Goal: Transaction & Acquisition: Book appointment/travel/reservation

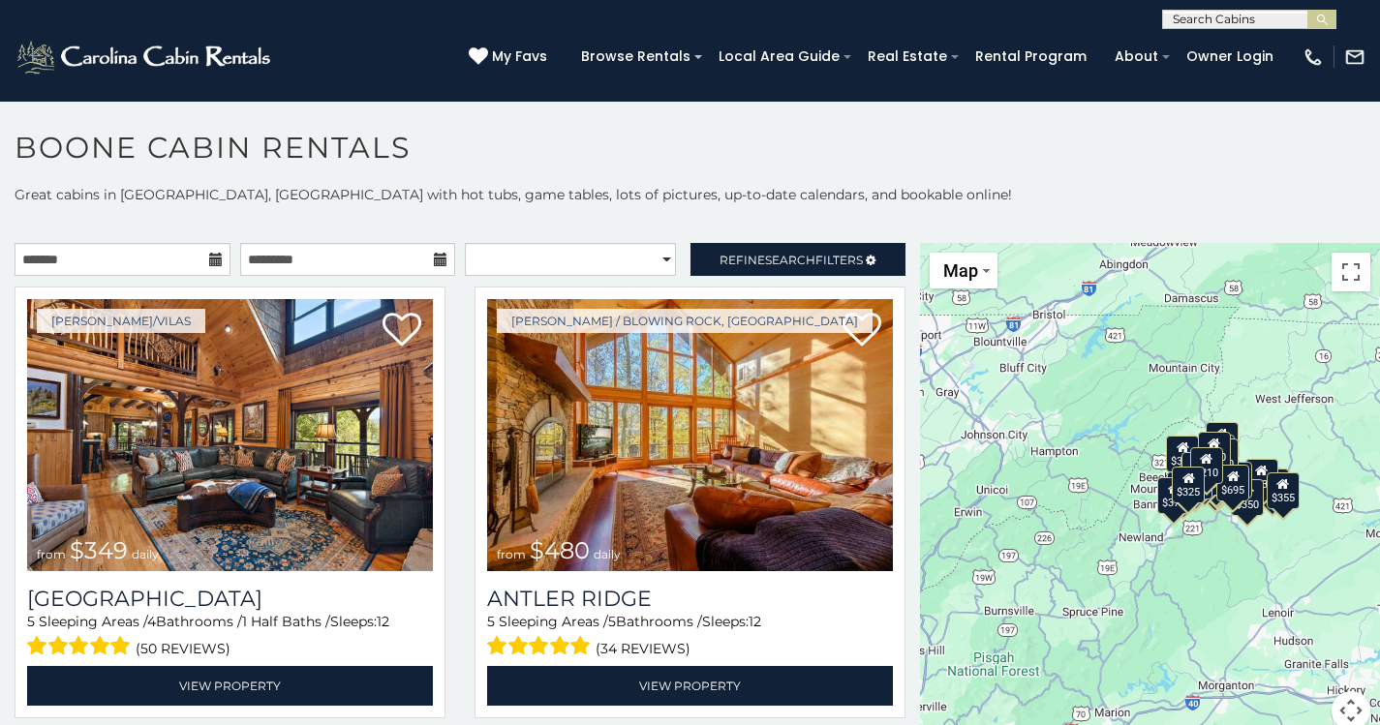
click at [209, 255] on icon at bounding box center [216, 260] width 14 height 14
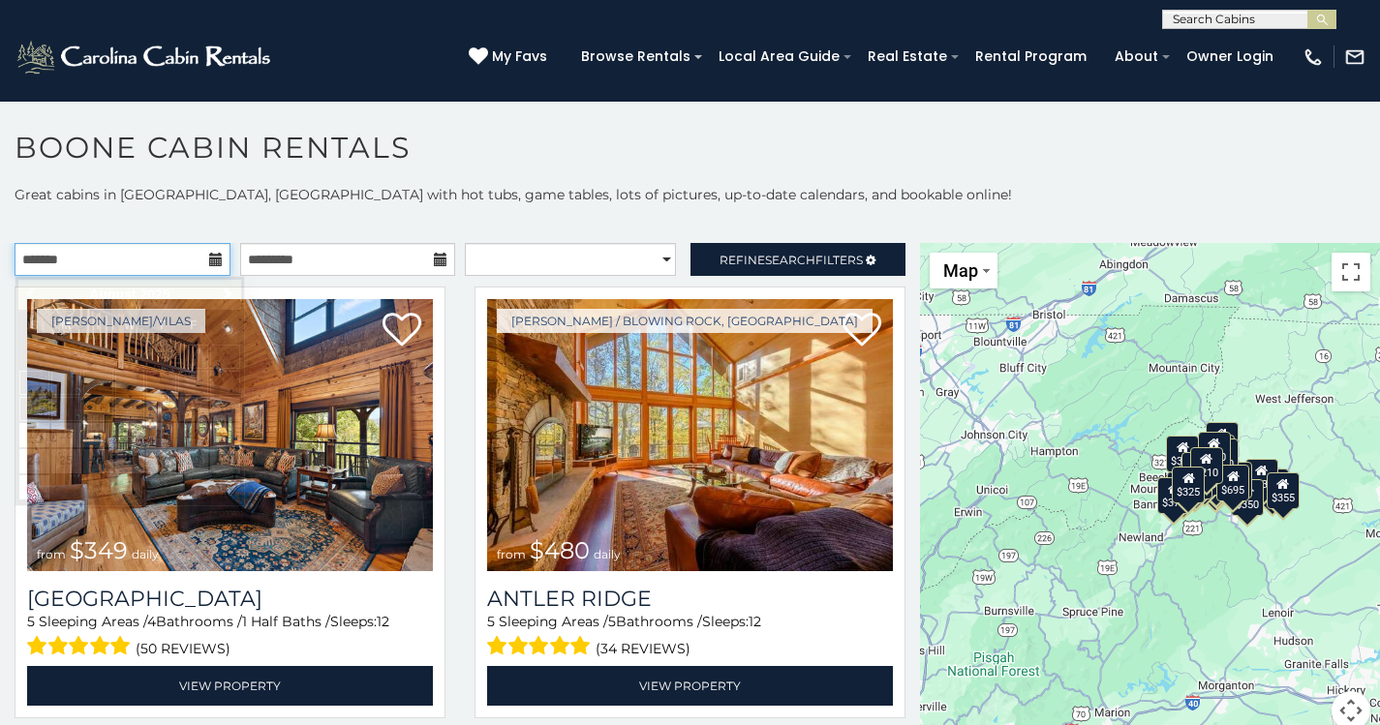
click at [92, 261] on input "text" at bounding box center [123, 259] width 216 height 33
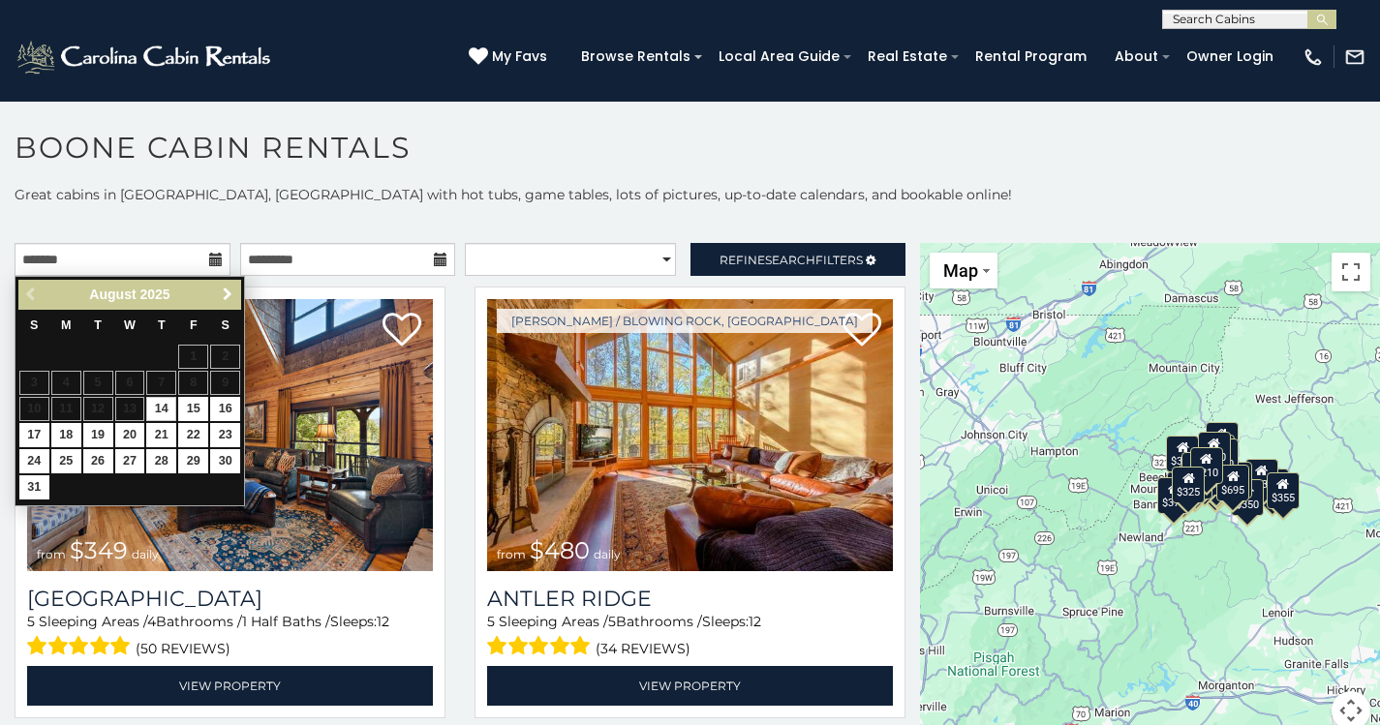
click at [220, 297] on span "Next" at bounding box center [227, 294] width 15 height 15
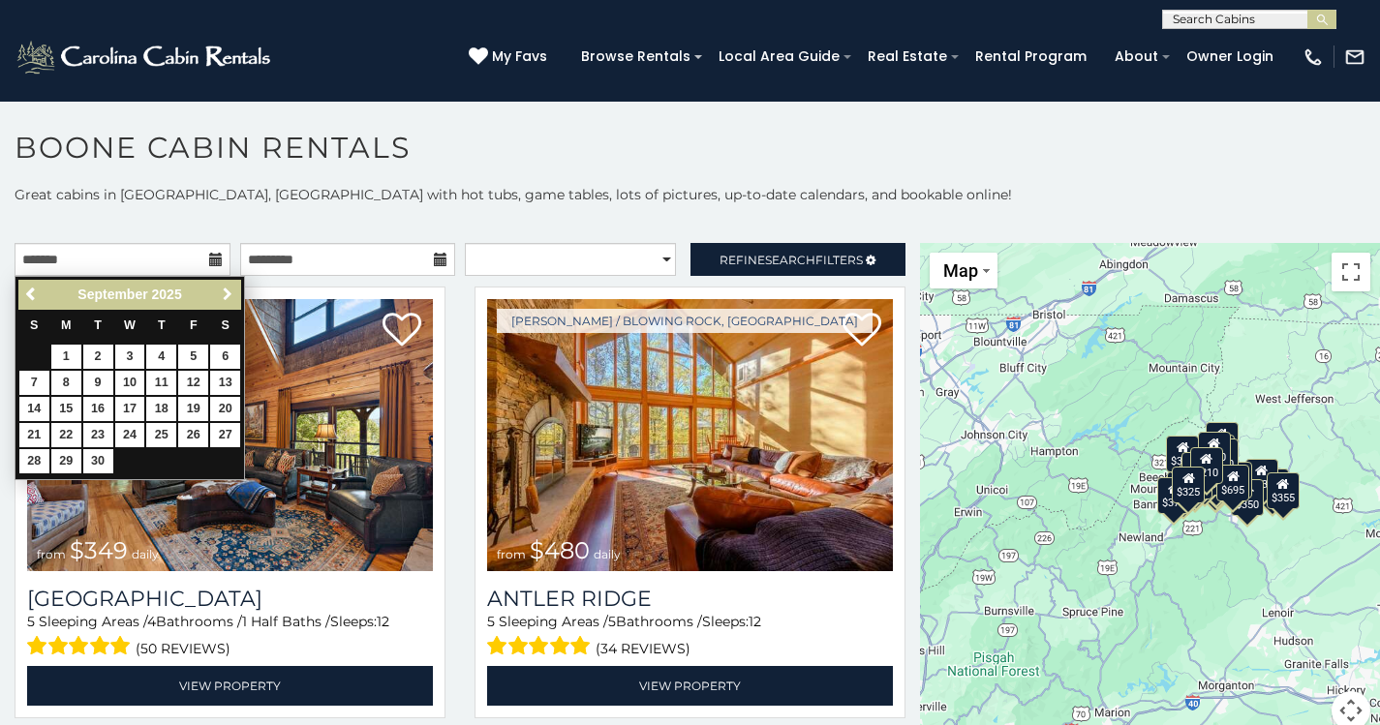
click at [220, 297] on span "Next" at bounding box center [227, 294] width 15 height 15
click at [27, 405] on link "12" at bounding box center [34, 409] width 30 height 24
type input "**********"
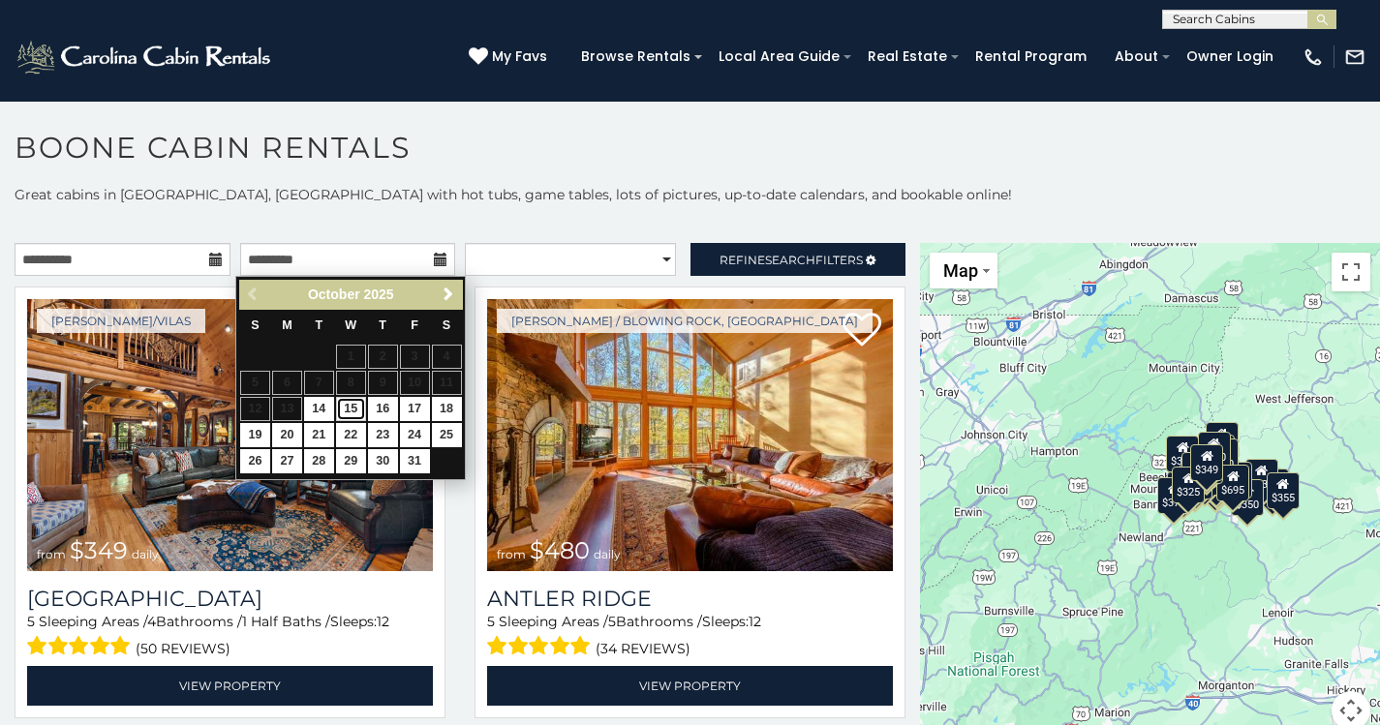
click at [345, 408] on link "15" at bounding box center [351, 409] width 30 height 24
type input "**********"
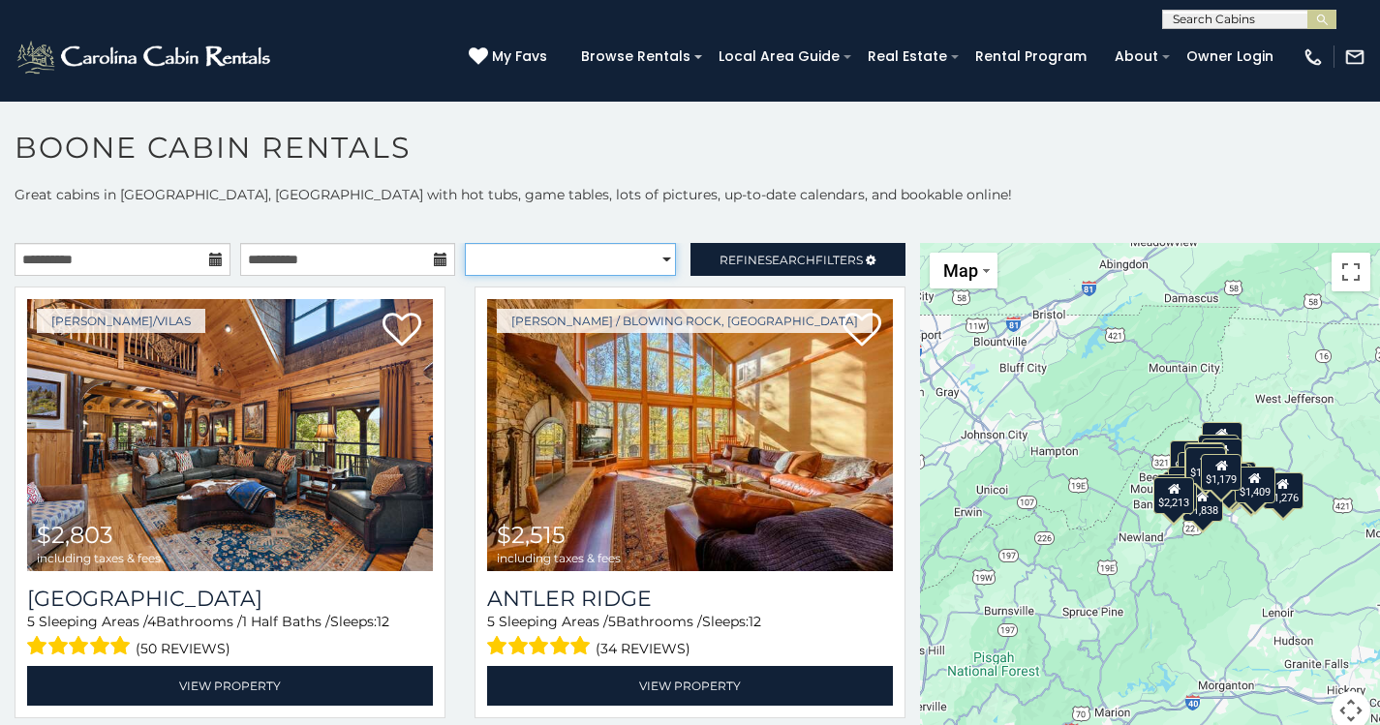
click at [634, 257] on select "**********" at bounding box center [570, 259] width 211 height 33
select select "*********"
click at [465, 243] on select "**********" at bounding box center [570, 259] width 211 height 33
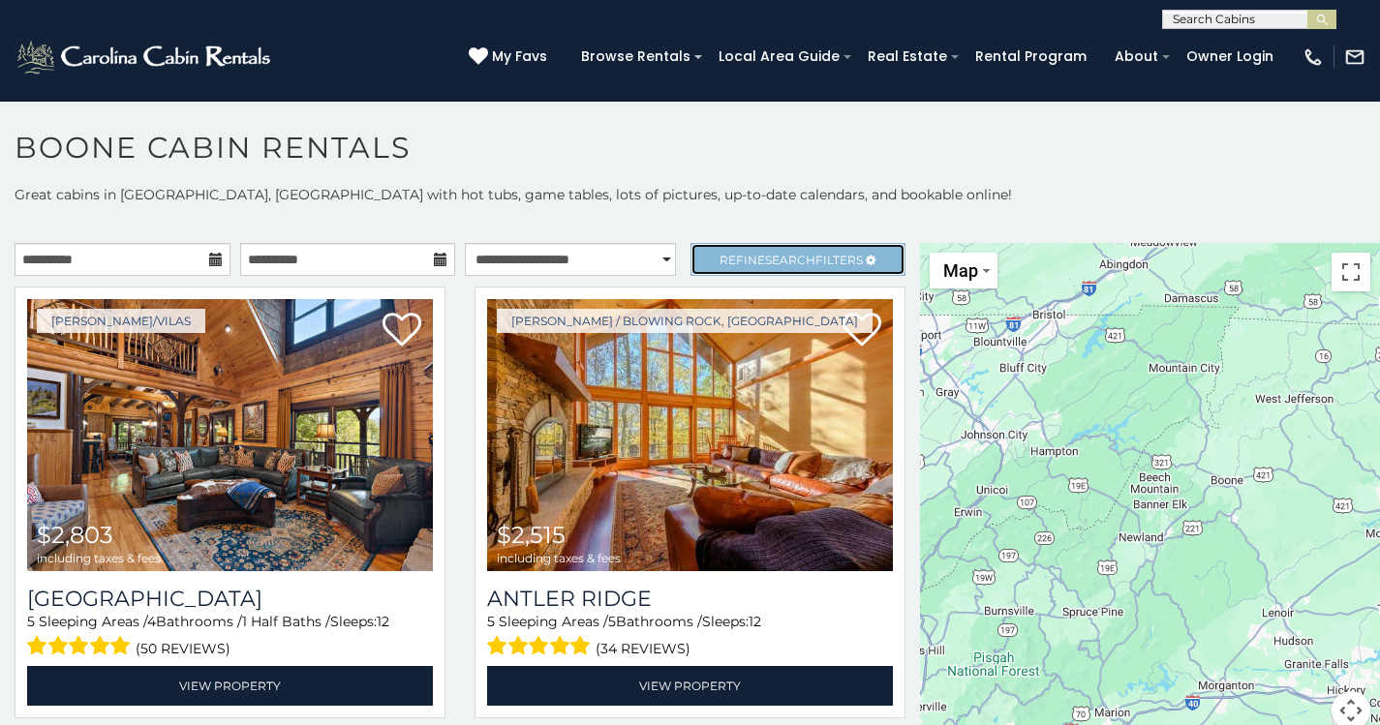
click at [765, 253] on span "Search" at bounding box center [790, 260] width 50 height 15
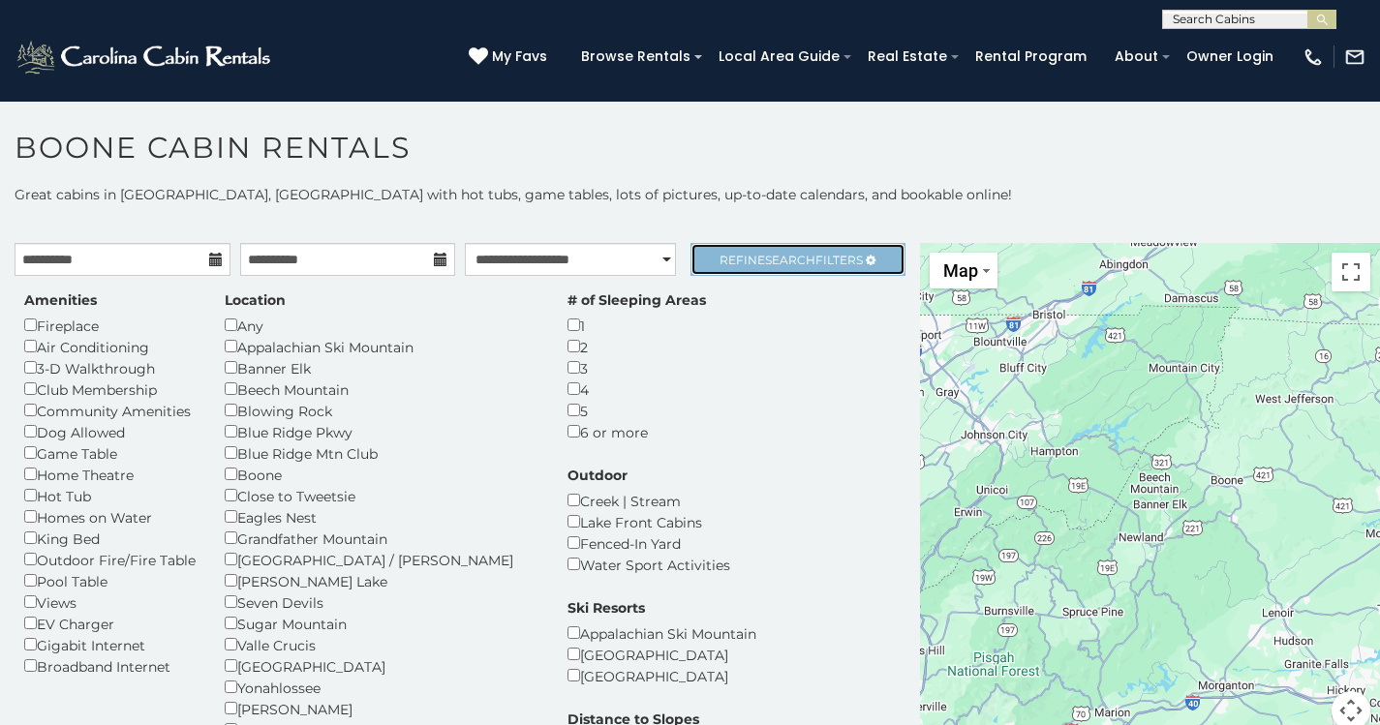
click at [736, 258] on span "Refine Search Filters" at bounding box center [790, 260] width 143 height 15
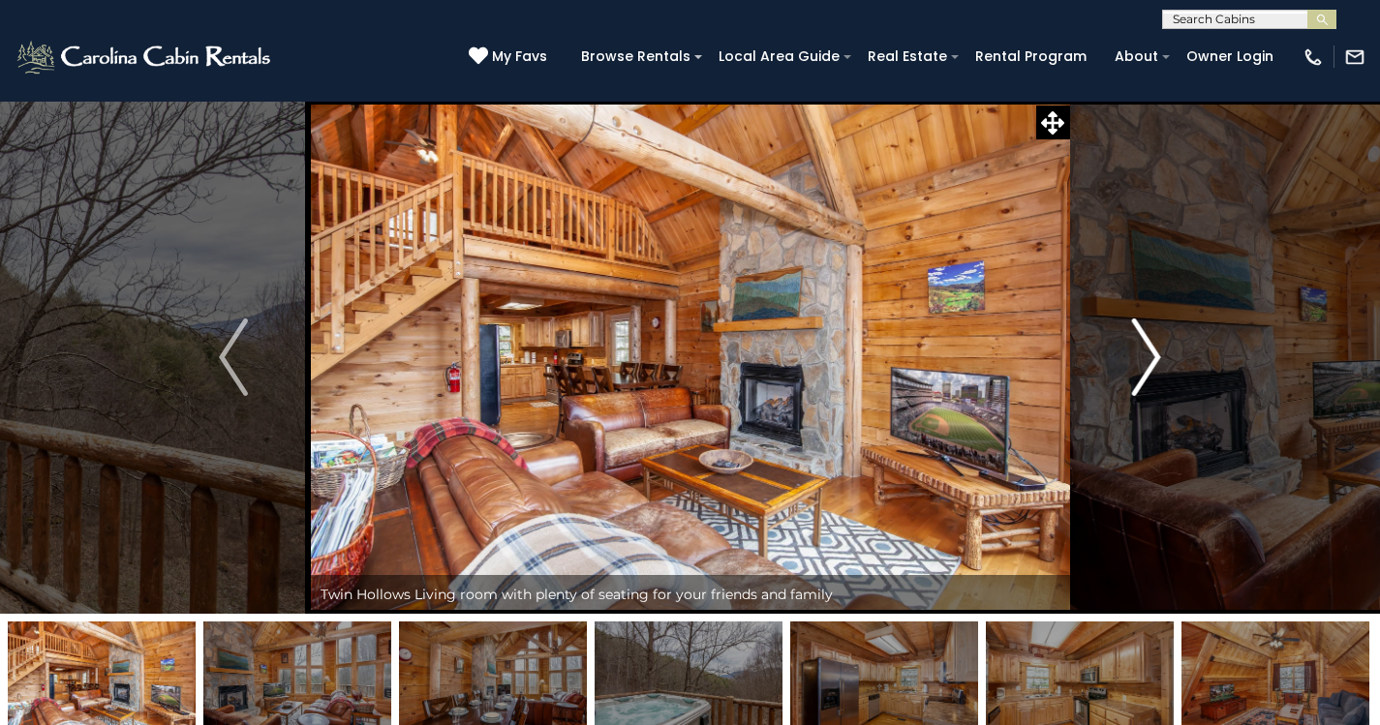
click at [1147, 351] on img "Next" at bounding box center [1146, 357] width 29 height 77
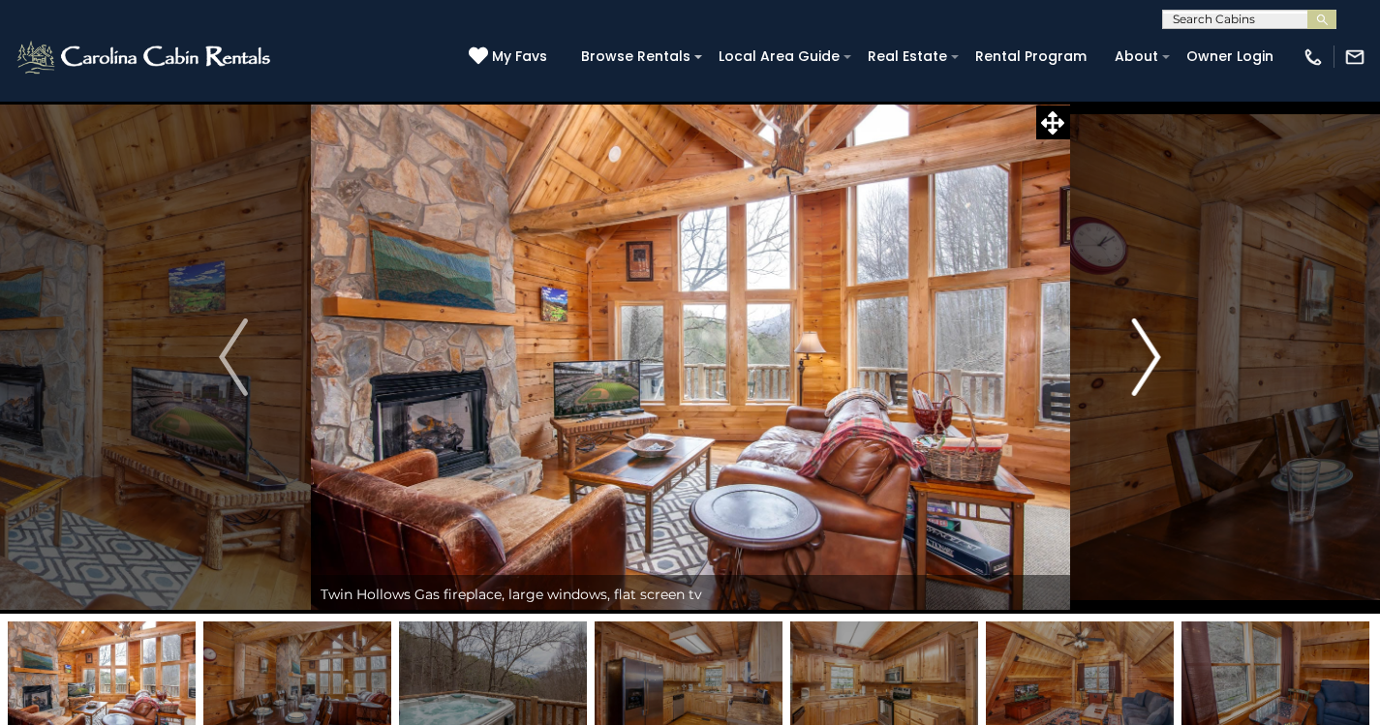
click at [1147, 351] on img "Next" at bounding box center [1146, 357] width 29 height 77
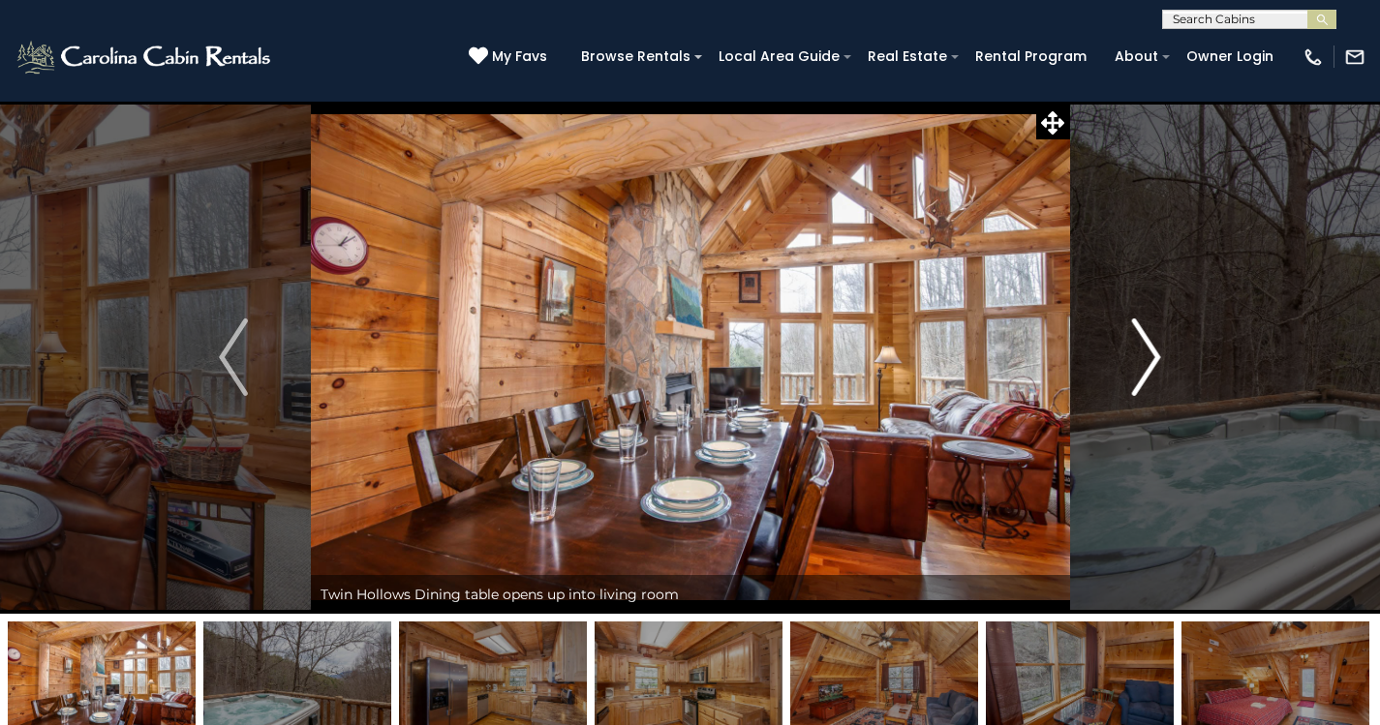
click at [1147, 351] on img "Next" at bounding box center [1146, 357] width 29 height 77
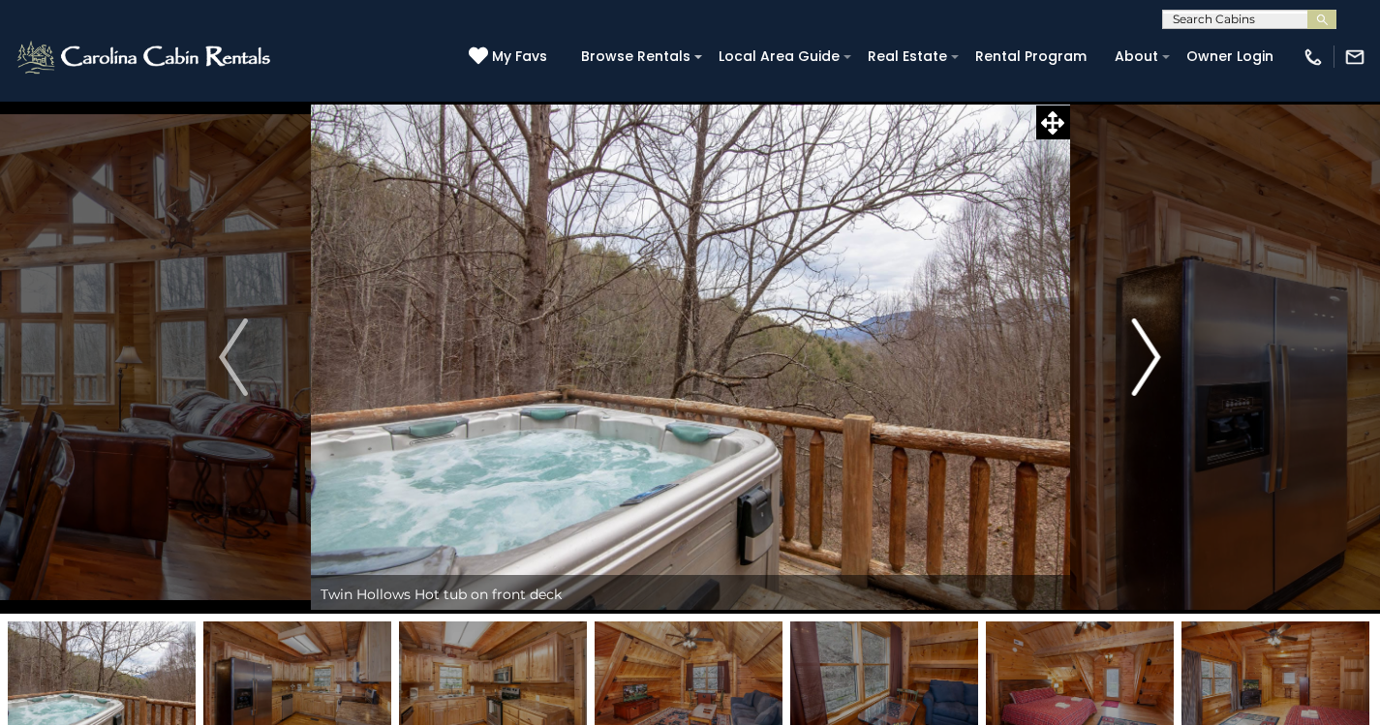
click at [1147, 351] on img "Next" at bounding box center [1146, 357] width 29 height 77
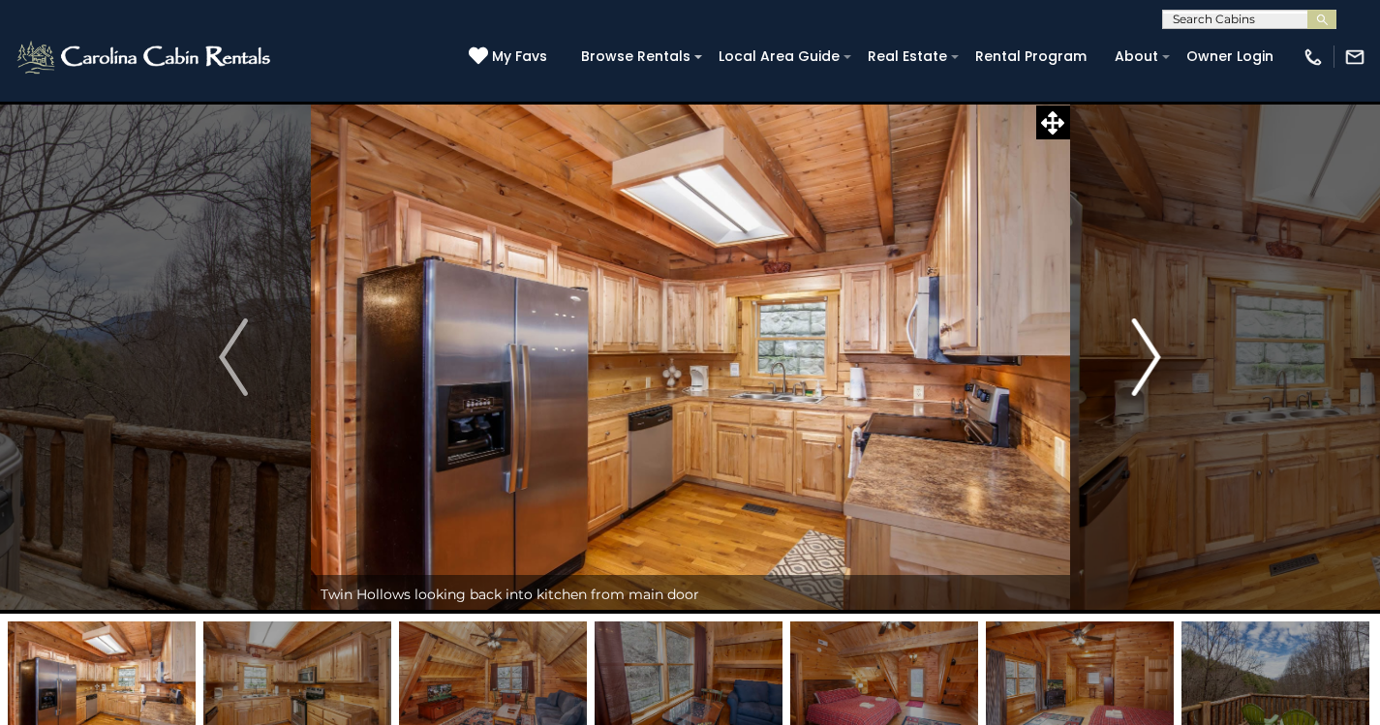
click at [1147, 351] on img "Next" at bounding box center [1146, 357] width 29 height 77
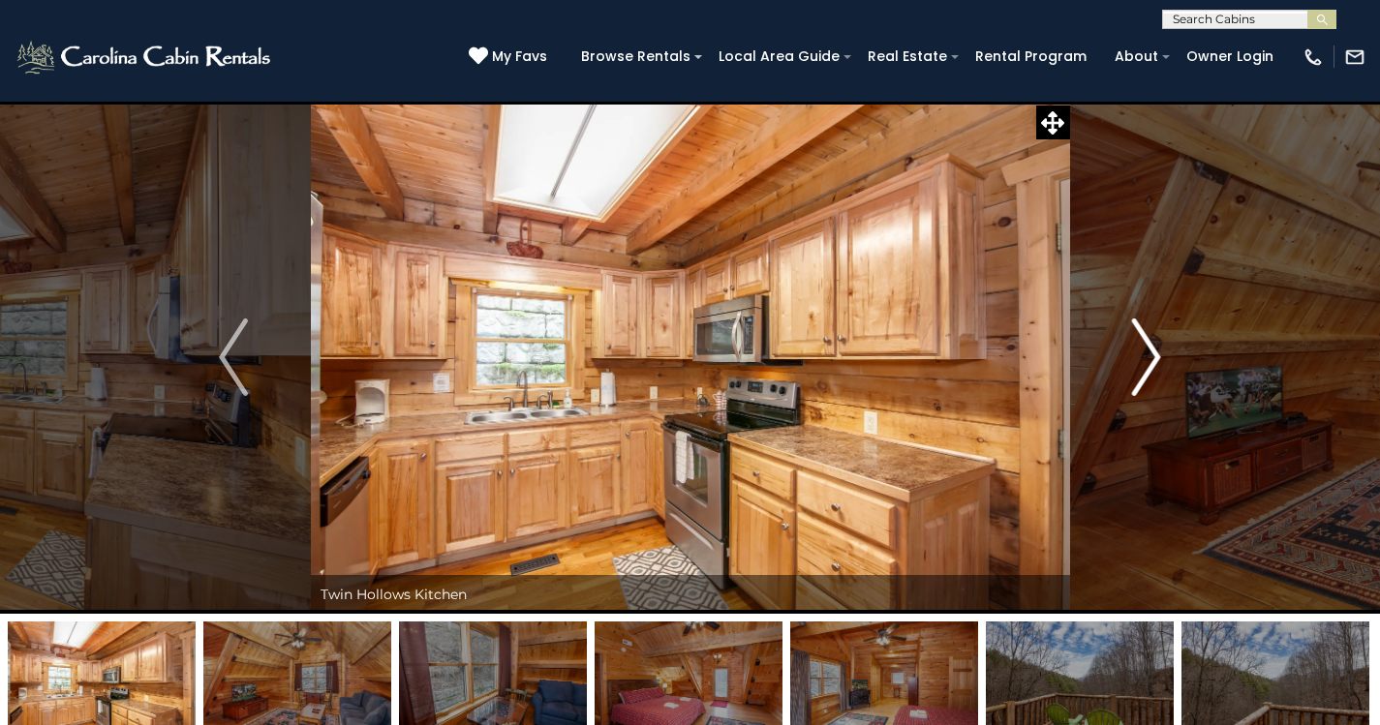
click at [1147, 351] on img "Next" at bounding box center [1146, 357] width 29 height 77
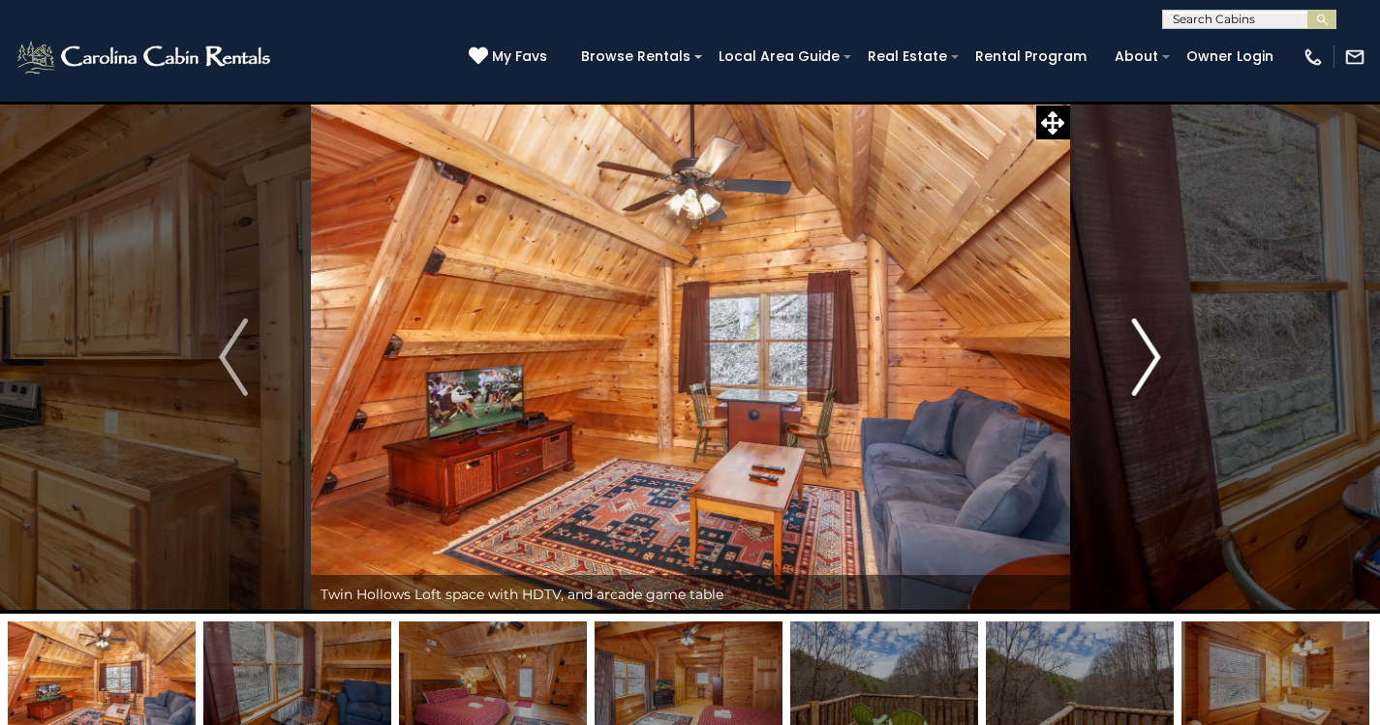
click at [1147, 351] on img "Next" at bounding box center [1146, 357] width 29 height 77
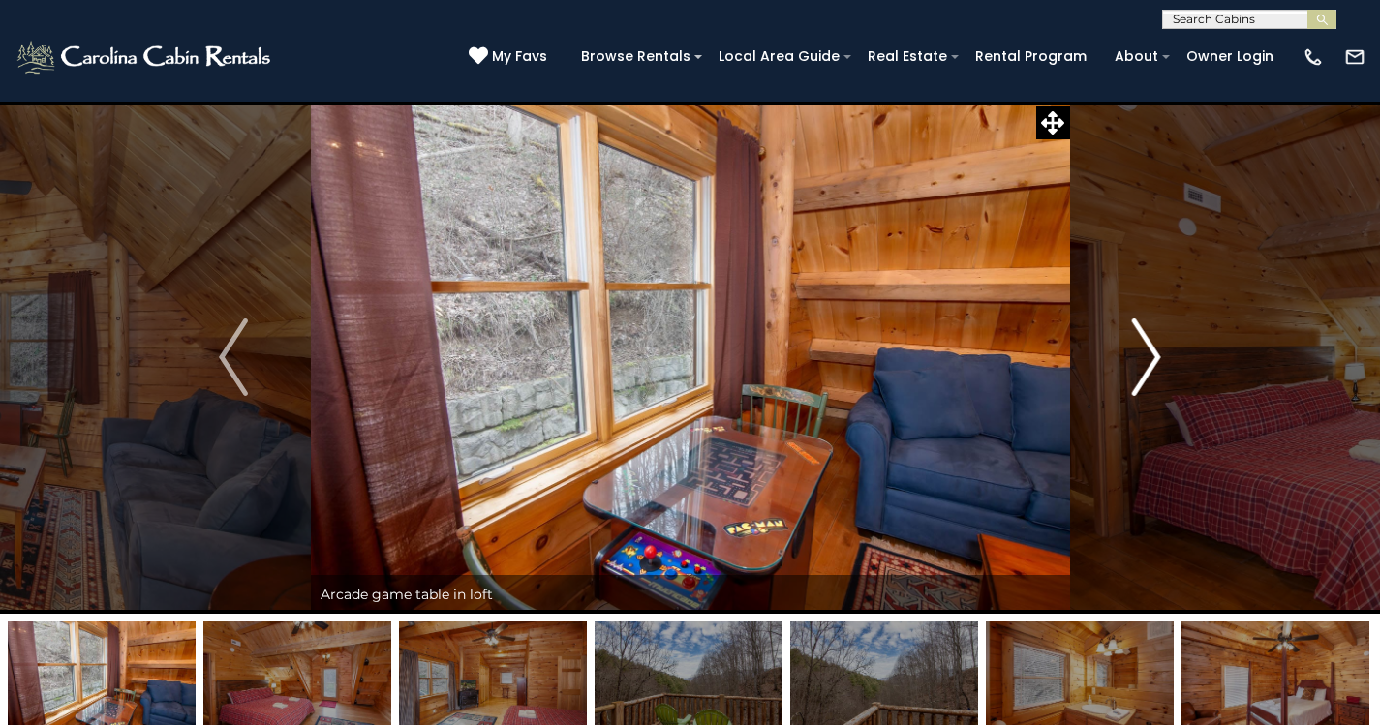
click at [1147, 351] on img "Next" at bounding box center [1146, 357] width 29 height 77
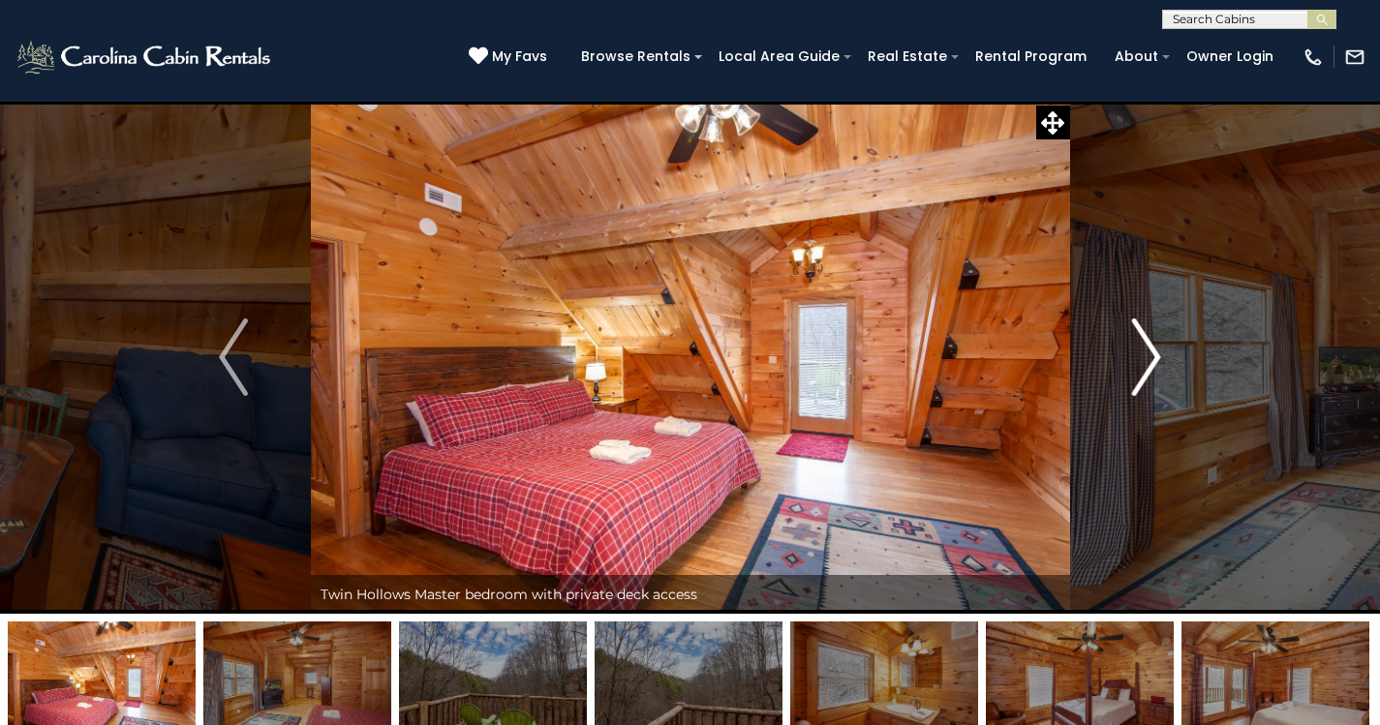
click at [1147, 351] on img "Next" at bounding box center [1146, 357] width 29 height 77
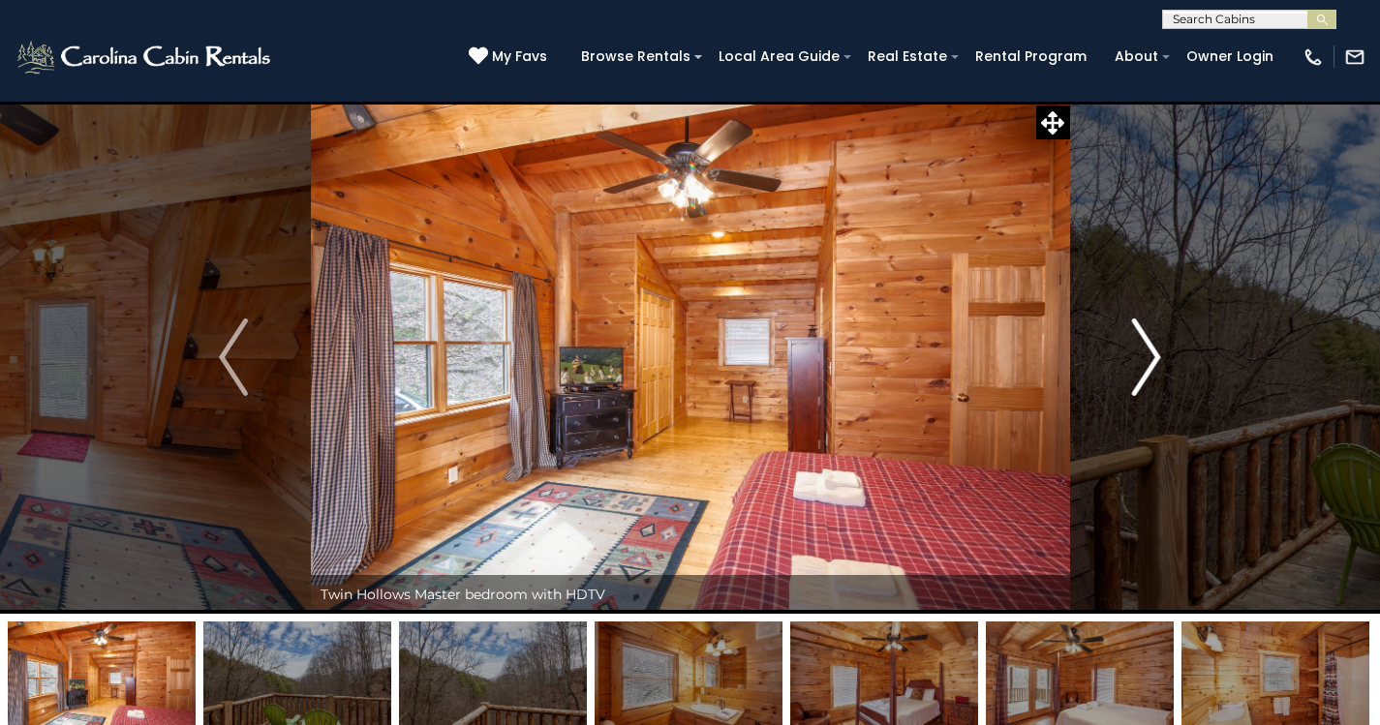
click at [1147, 351] on img "Next" at bounding box center [1146, 357] width 29 height 77
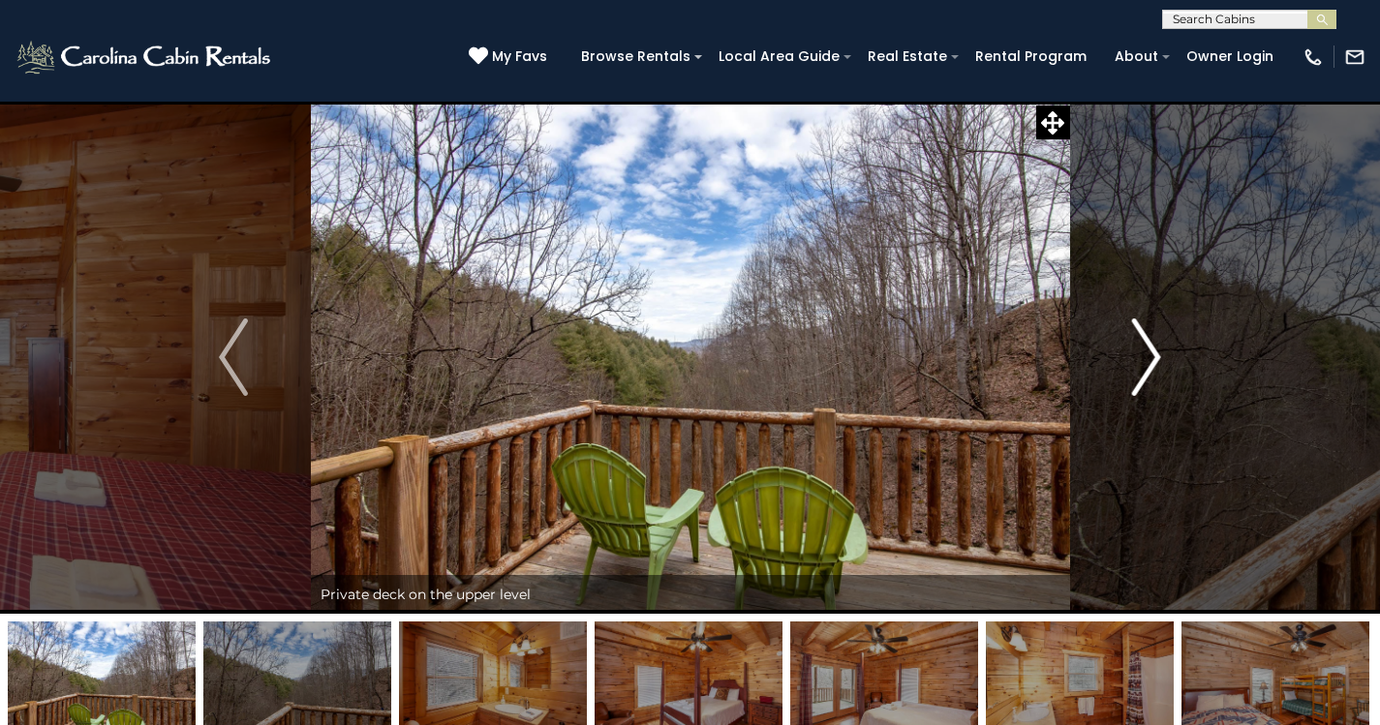
click at [1147, 351] on img "Next" at bounding box center [1146, 357] width 29 height 77
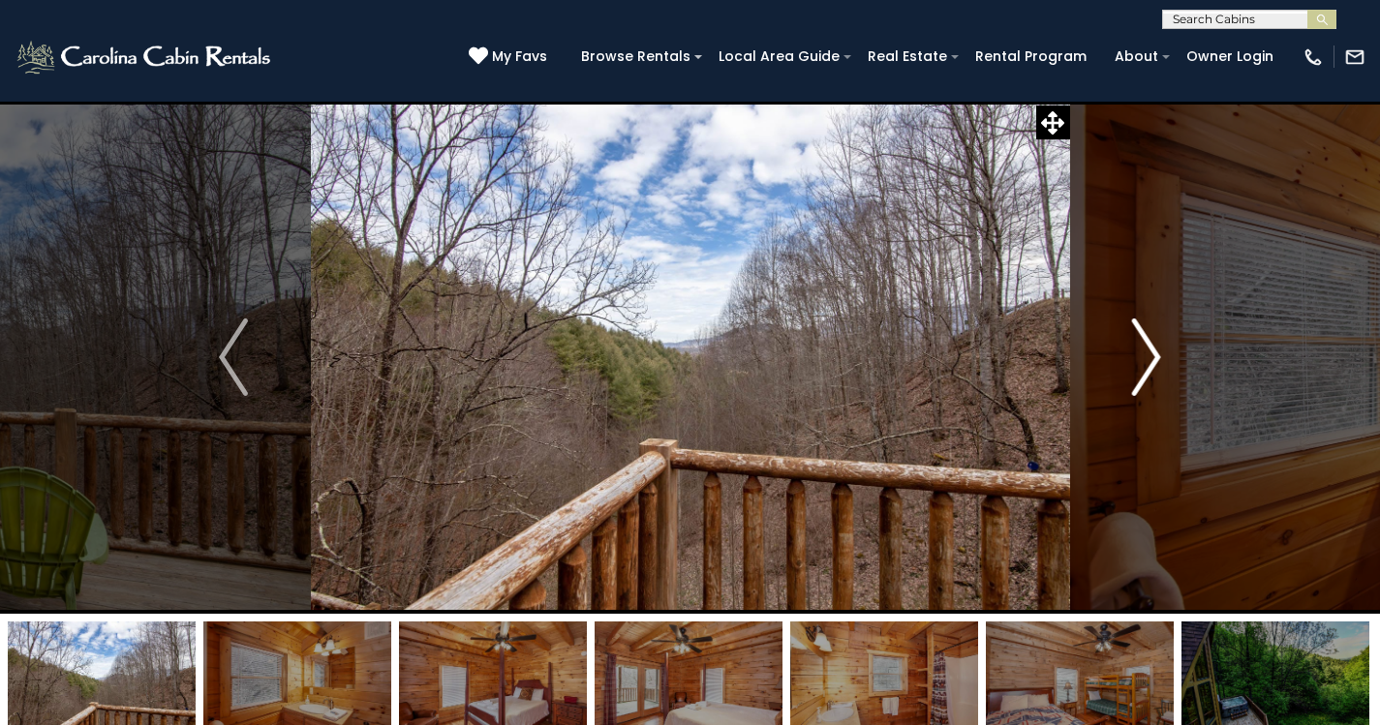
click at [1147, 351] on img "Next" at bounding box center [1146, 357] width 29 height 77
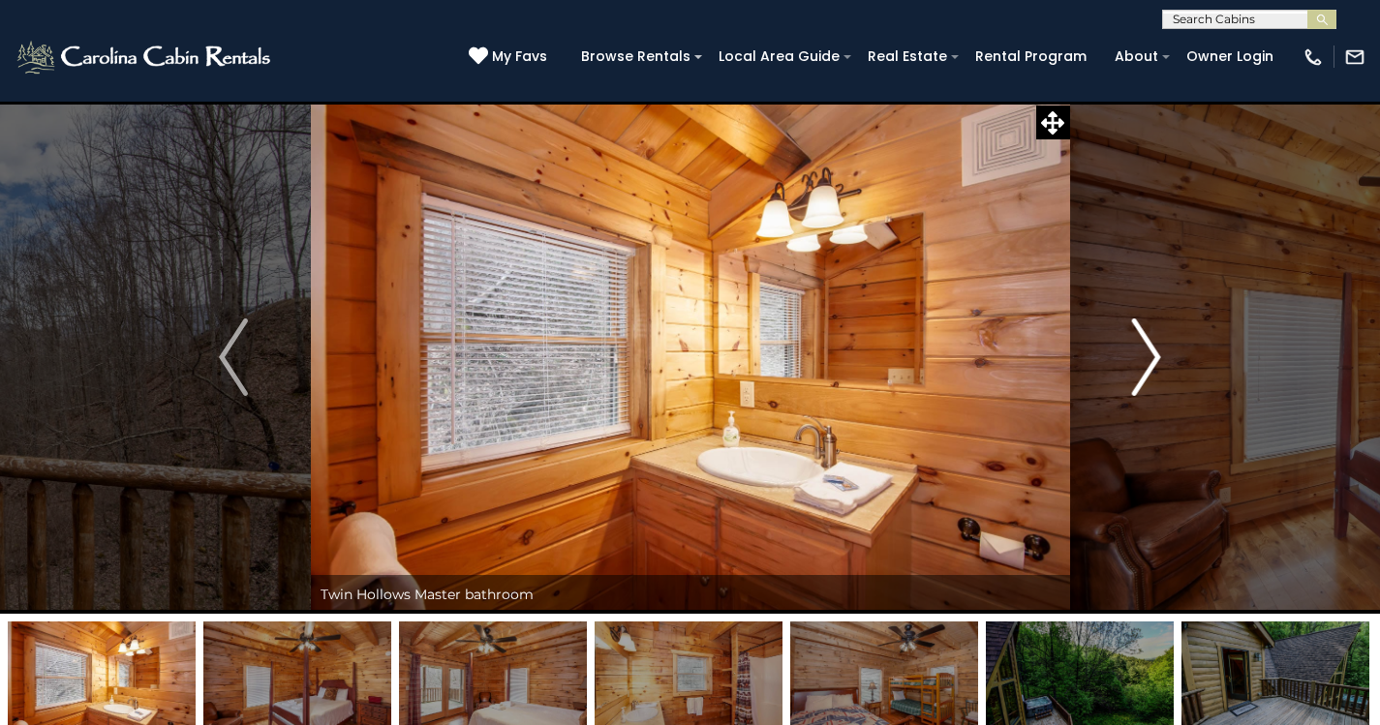
click at [1147, 351] on img "Next" at bounding box center [1146, 357] width 29 height 77
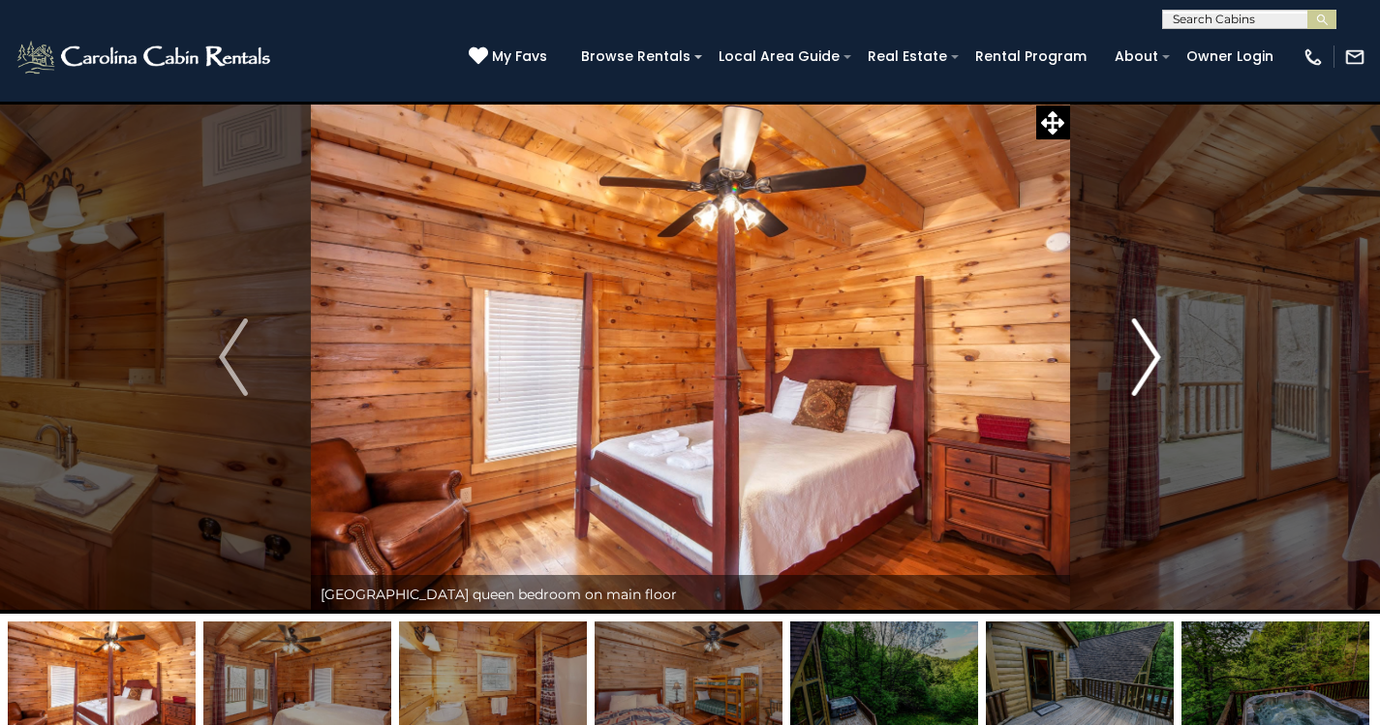
click at [1147, 351] on img "Next" at bounding box center [1146, 357] width 29 height 77
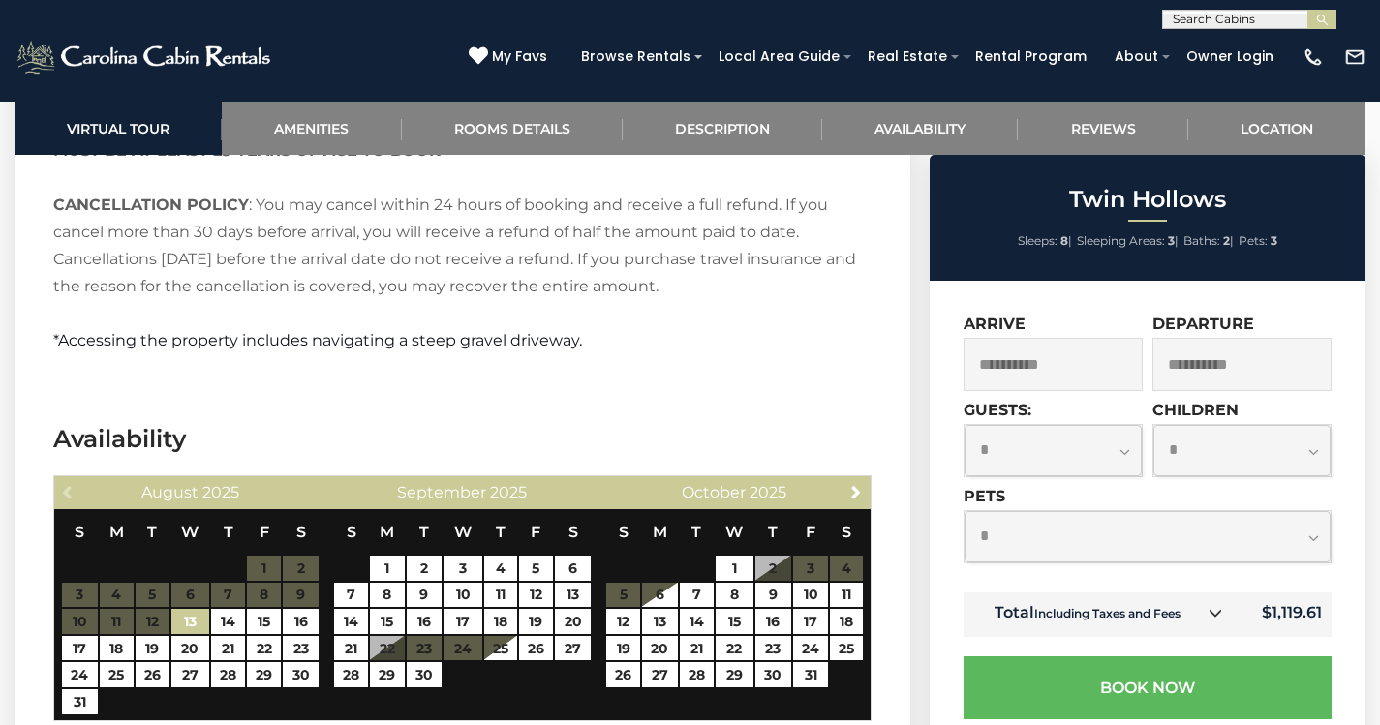
scroll to position [3195, 0]
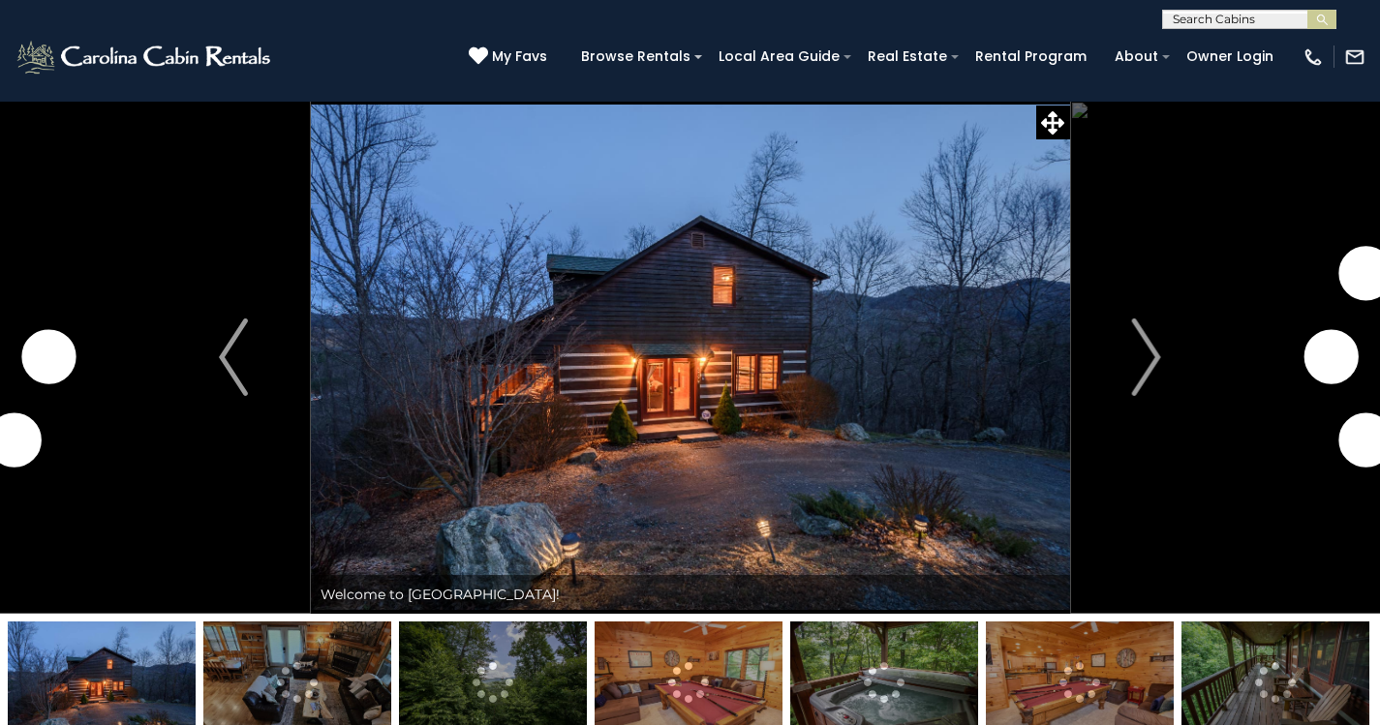
click at [1144, 349] on img "Next" at bounding box center [1146, 357] width 29 height 77
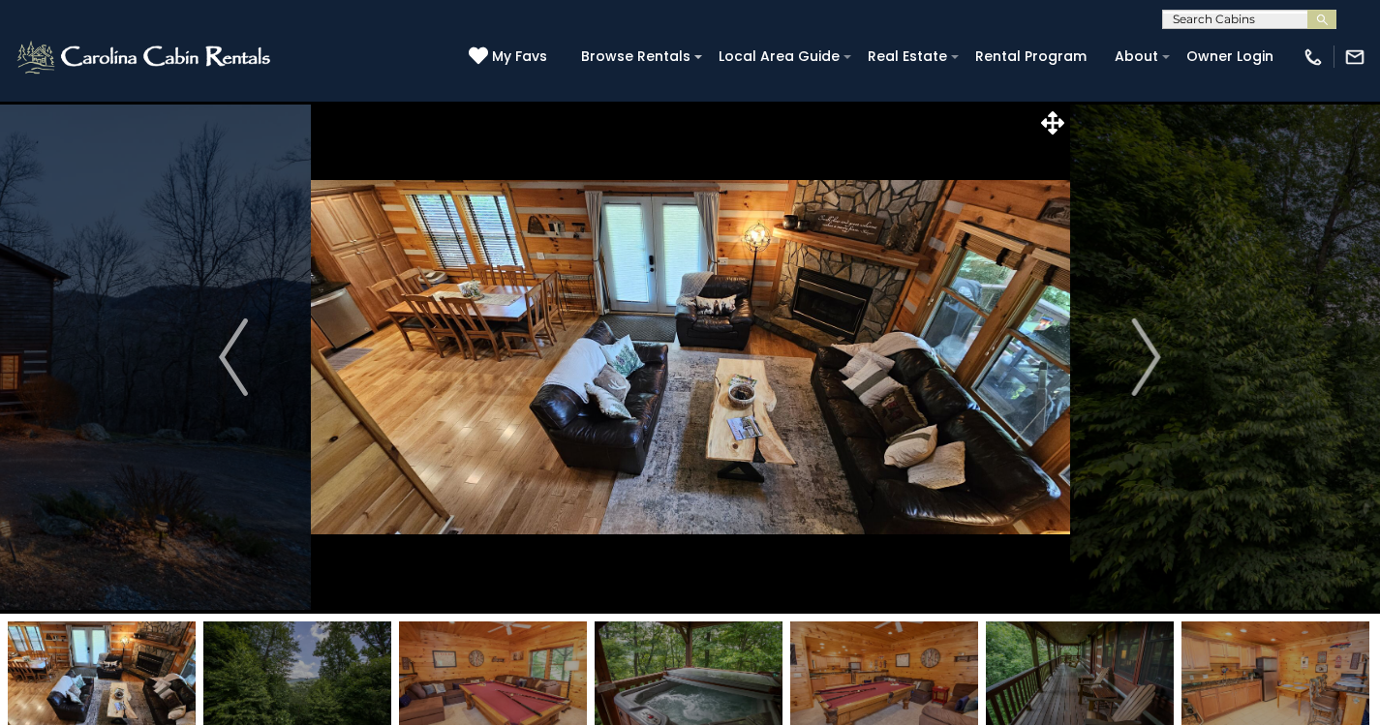
click at [1144, 349] on img "Next" at bounding box center [1146, 357] width 29 height 77
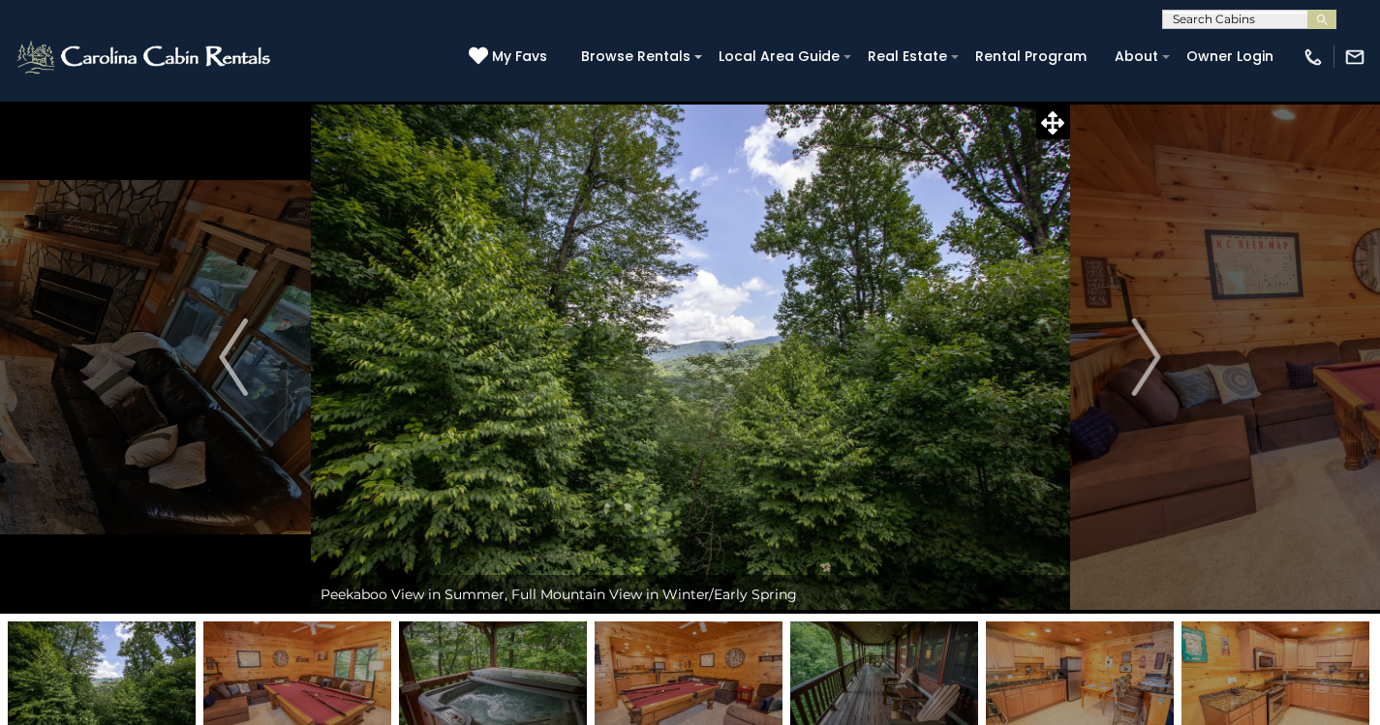
click at [1144, 349] on img "Next" at bounding box center [1146, 357] width 29 height 77
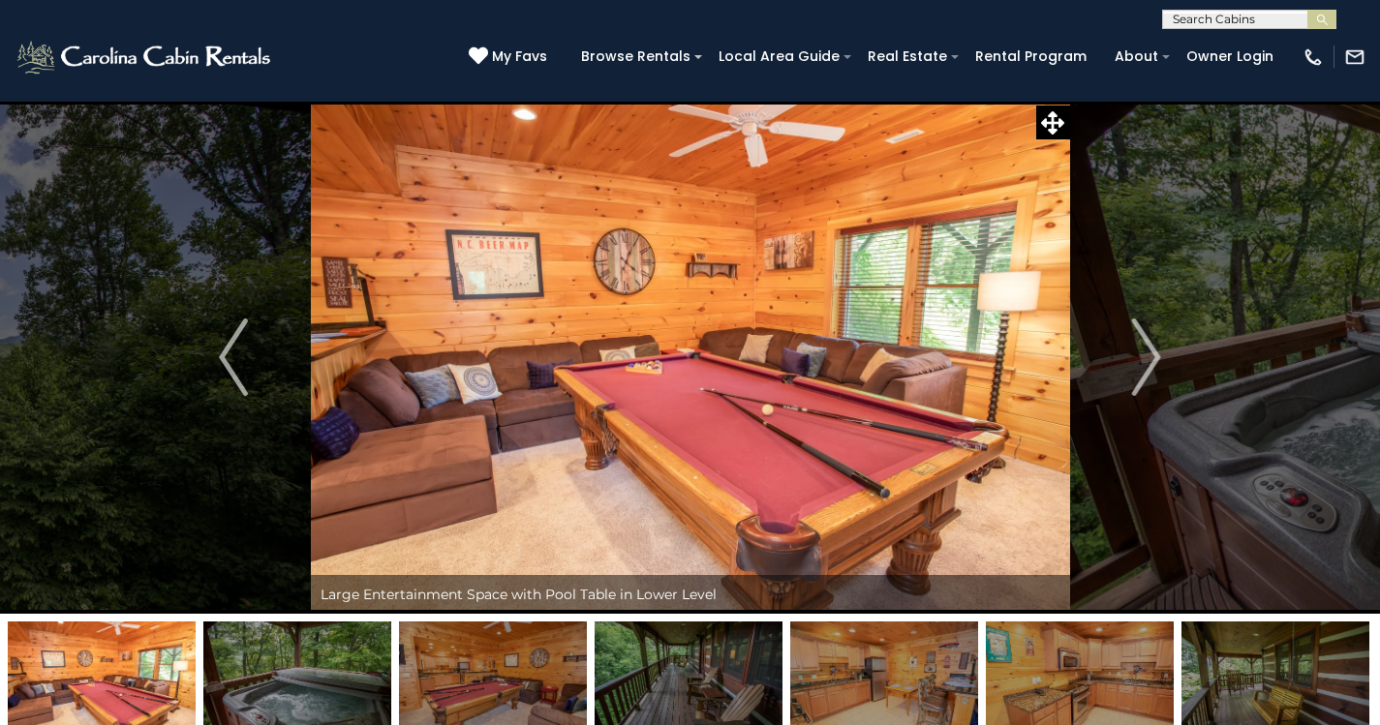
click at [1144, 349] on img "Next" at bounding box center [1146, 357] width 29 height 77
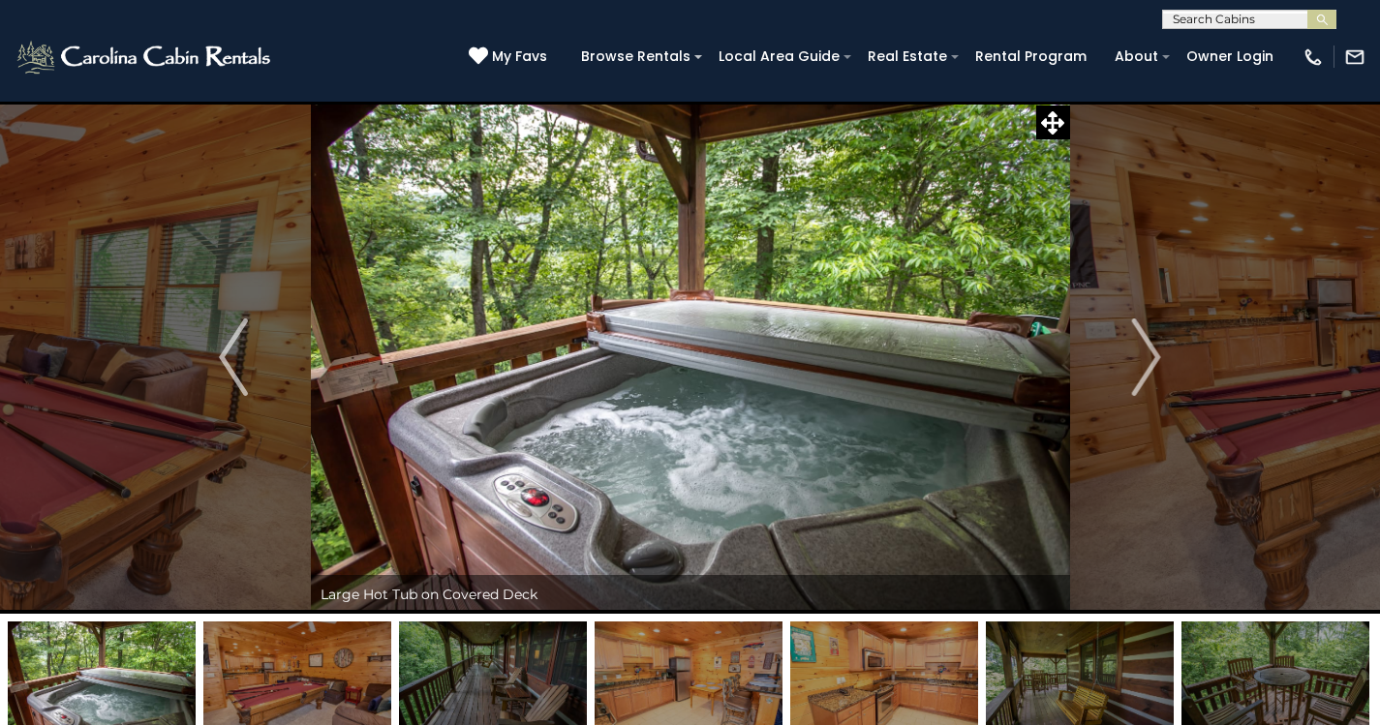
click at [1144, 349] on img "Next" at bounding box center [1146, 357] width 29 height 77
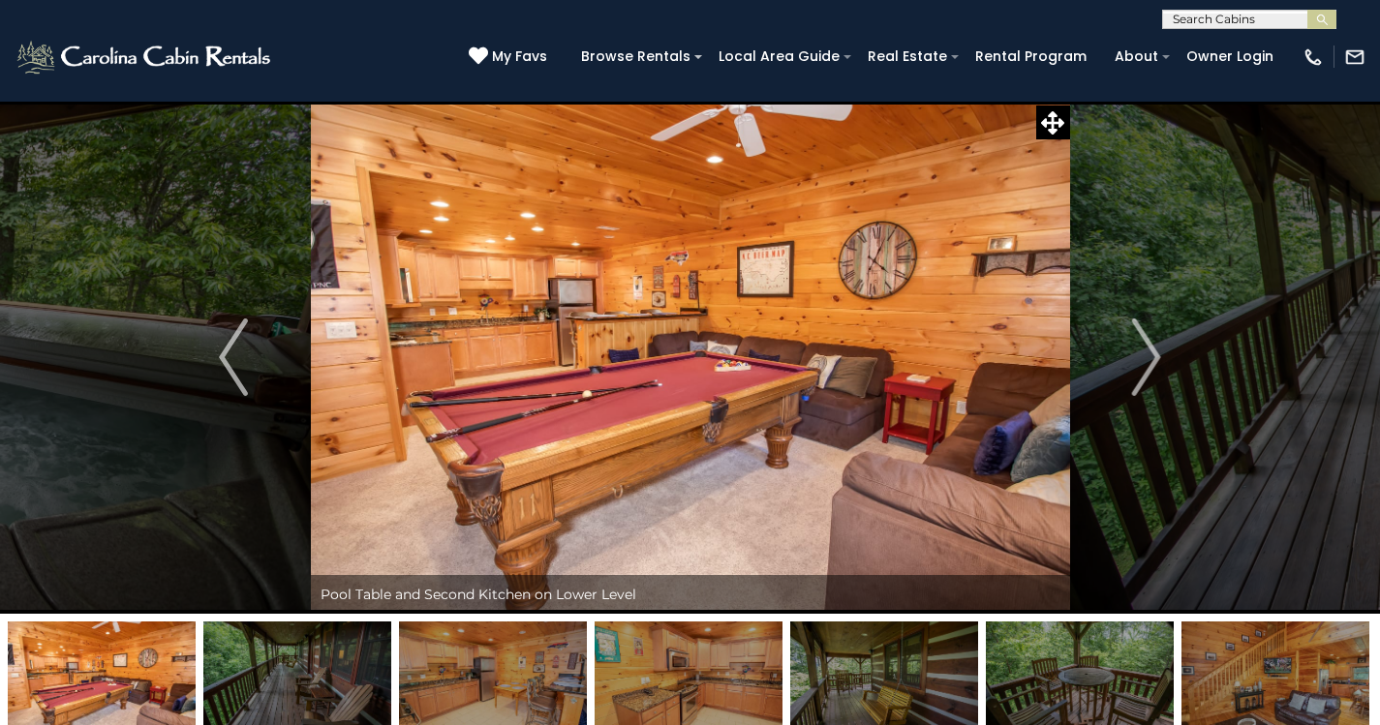
click at [1144, 349] on img "Next" at bounding box center [1146, 357] width 29 height 77
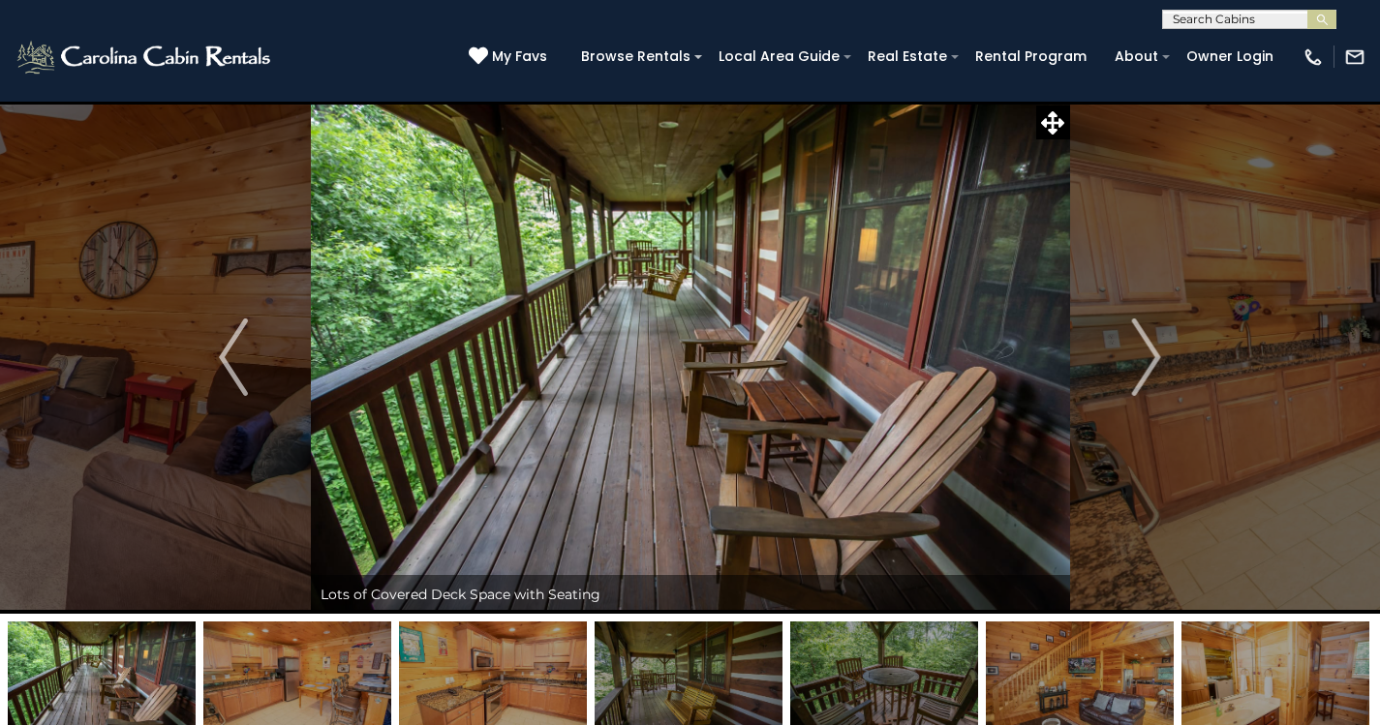
click at [1144, 349] on img "Next" at bounding box center [1146, 357] width 29 height 77
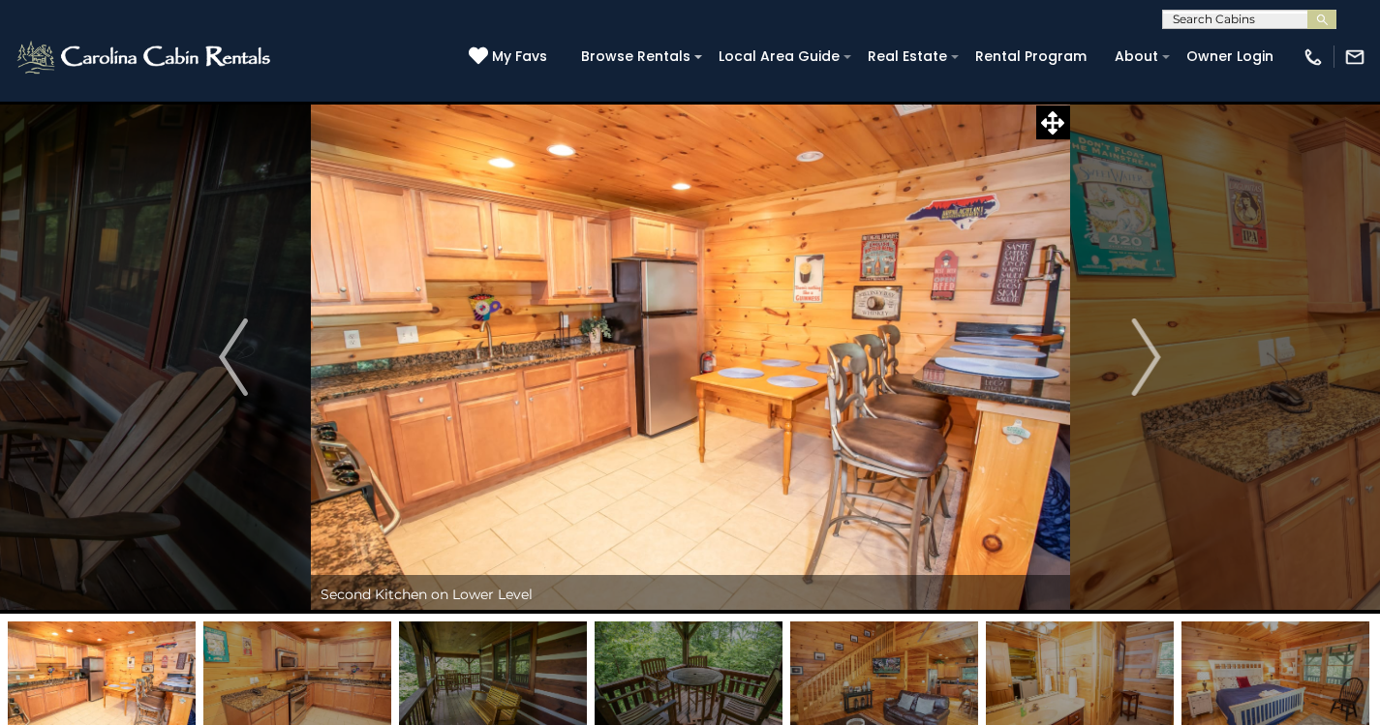
click at [1144, 349] on img "Next" at bounding box center [1146, 357] width 29 height 77
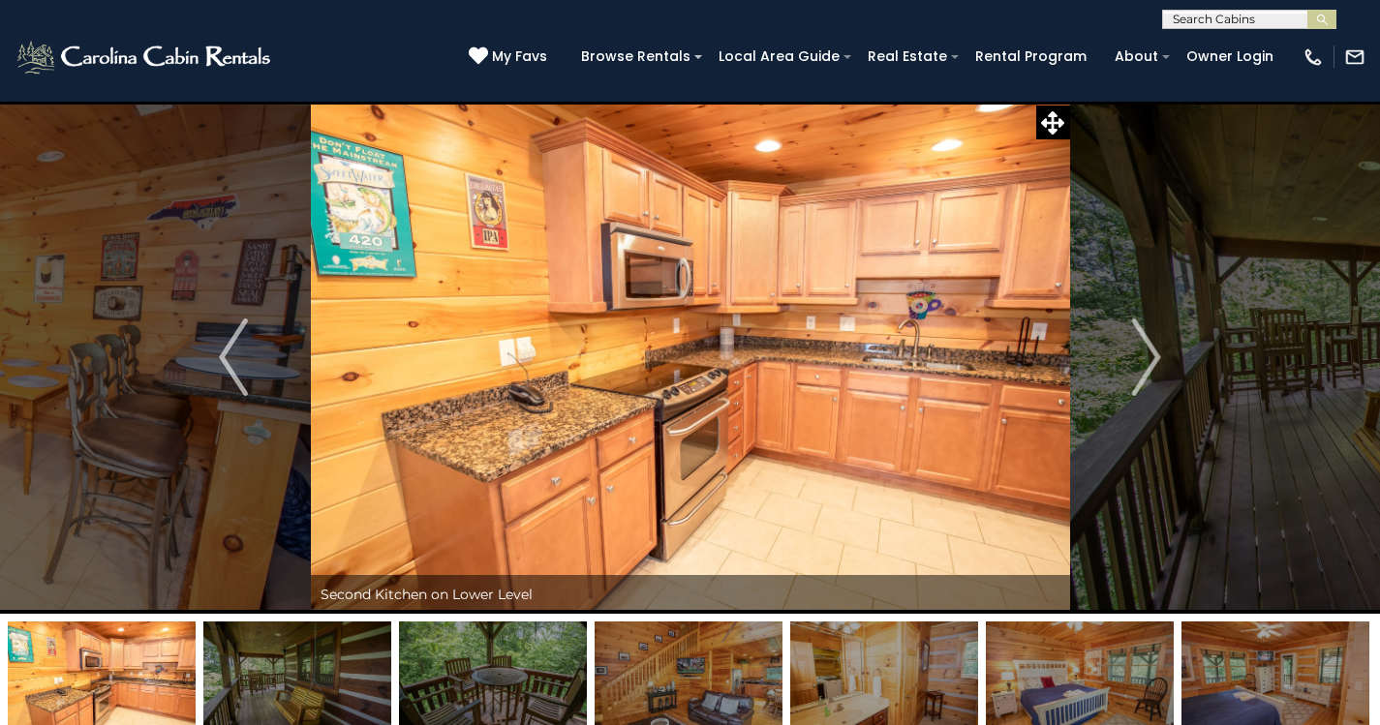
click at [1144, 349] on img "Next" at bounding box center [1146, 357] width 29 height 77
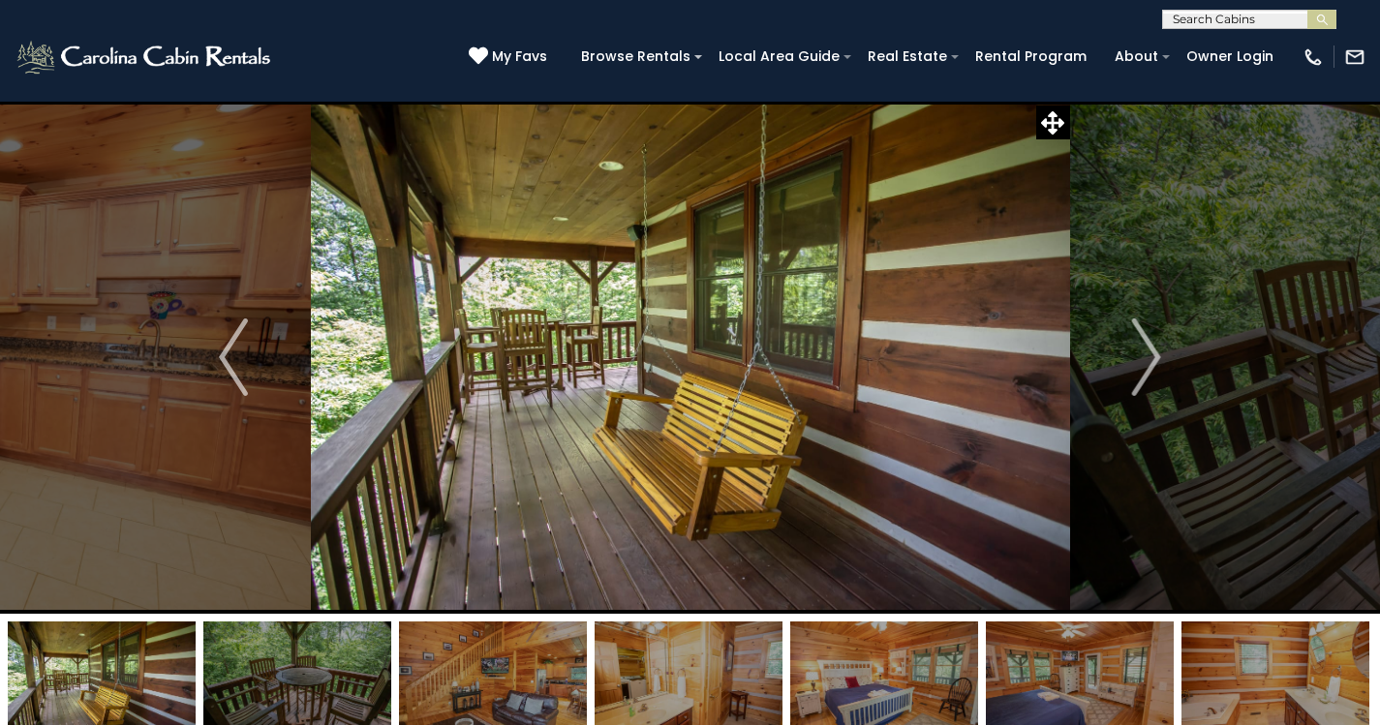
click at [1144, 349] on img "Next" at bounding box center [1146, 357] width 29 height 77
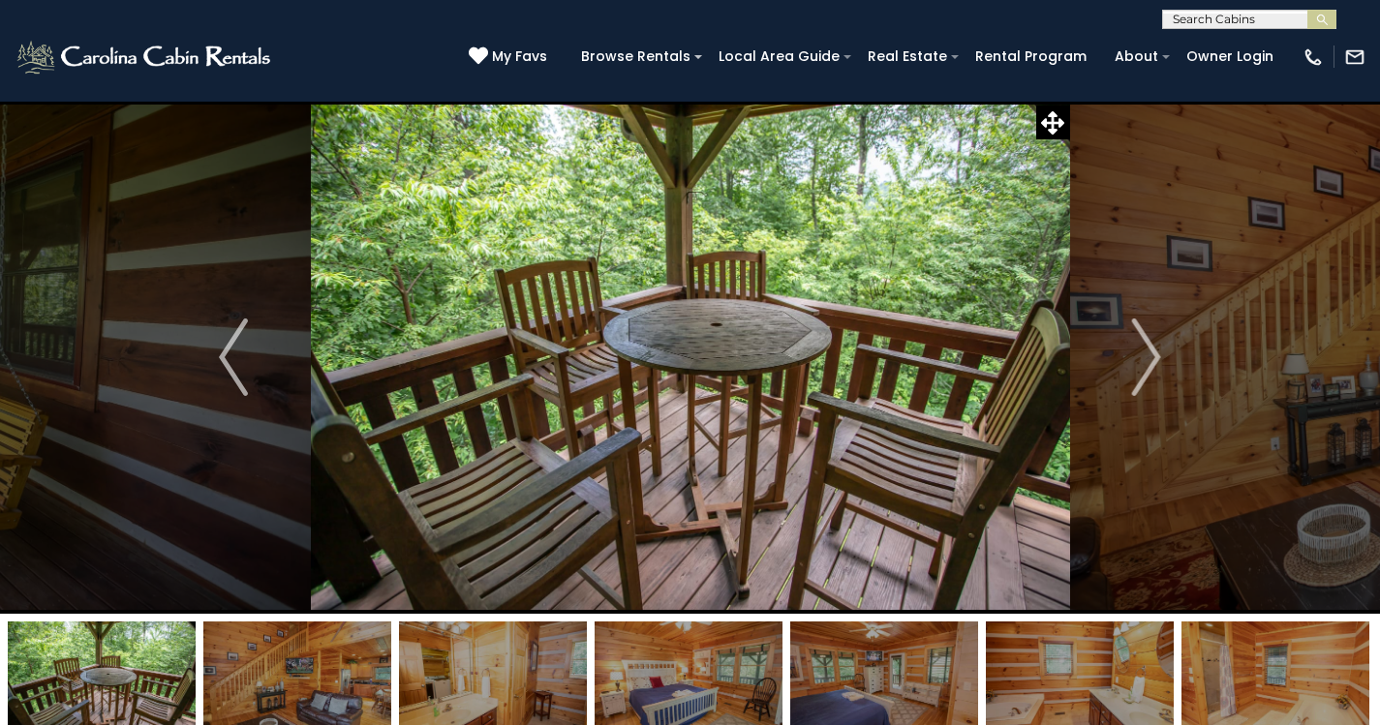
click at [1144, 349] on img "Next" at bounding box center [1146, 357] width 29 height 77
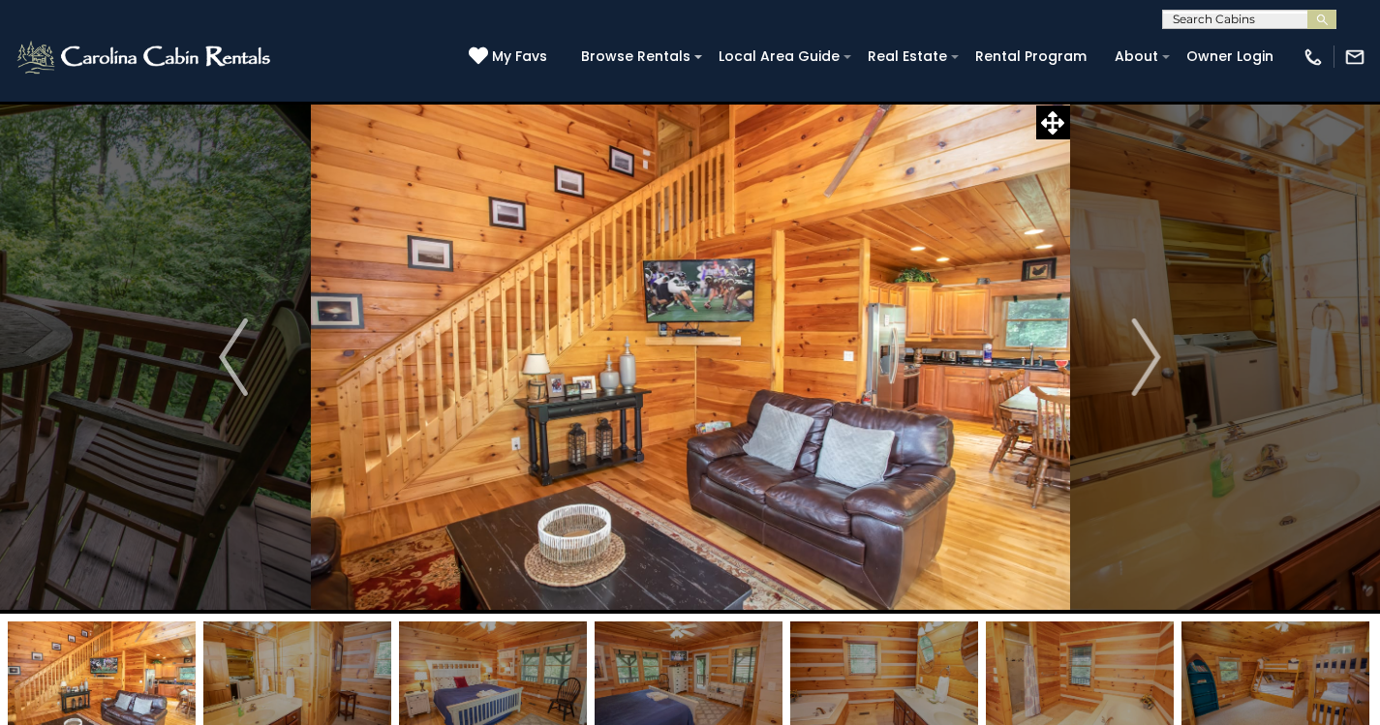
click at [1144, 349] on img "Next" at bounding box center [1146, 357] width 29 height 77
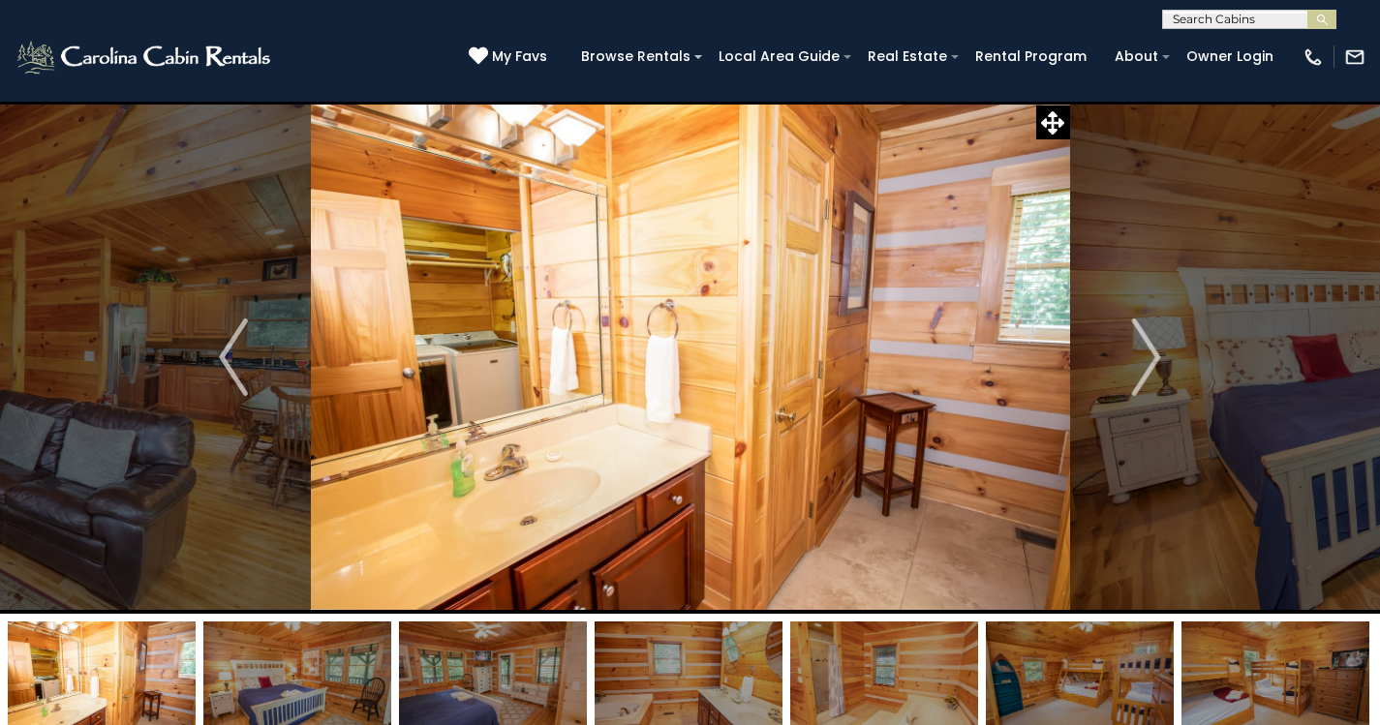
click at [1144, 349] on img "Next" at bounding box center [1146, 357] width 29 height 77
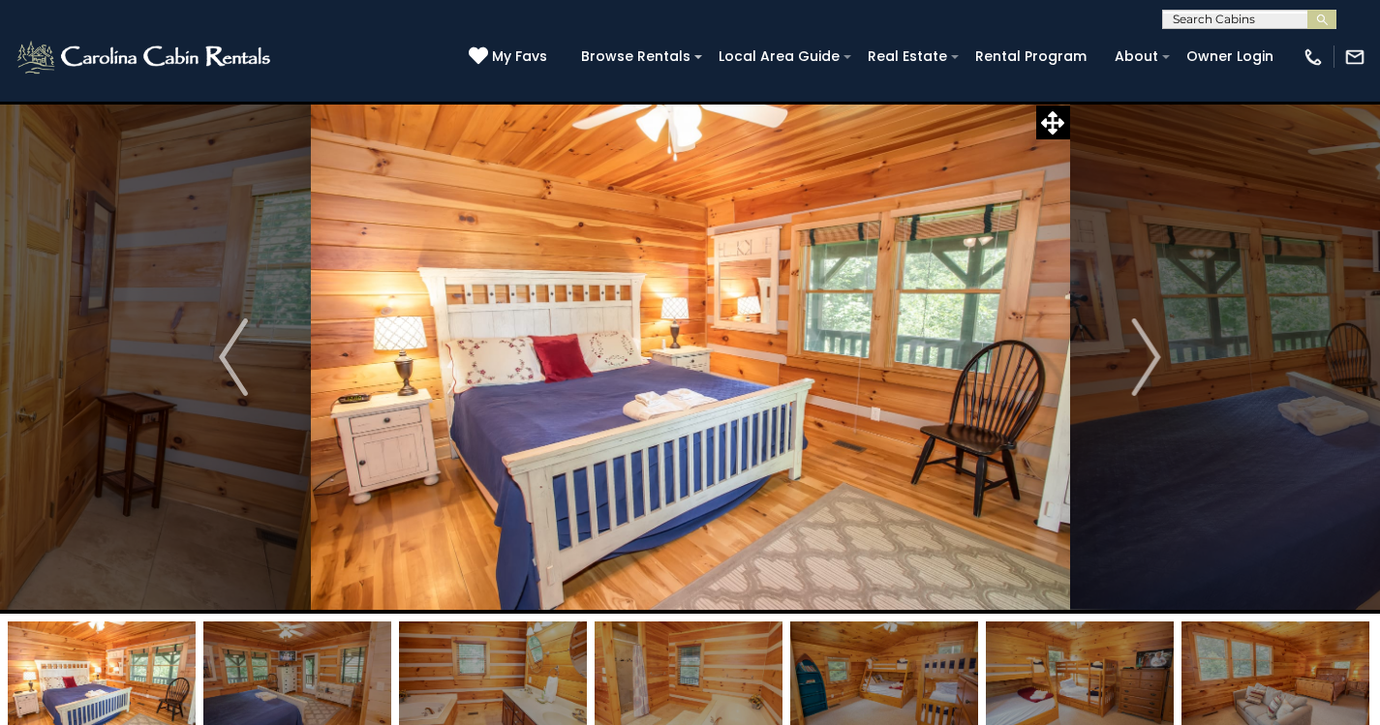
click at [1144, 349] on img "Next" at bounding box center [1146, 357] width 29 height 77
